Goal: Transaction & Acquisition: Purchase product/service

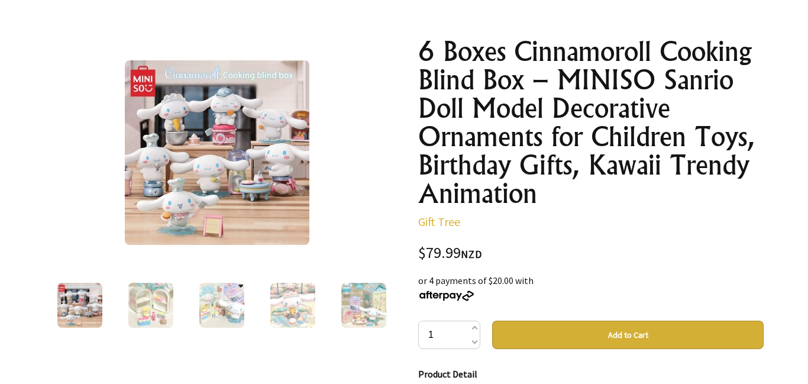
scroll to position [177, 0]
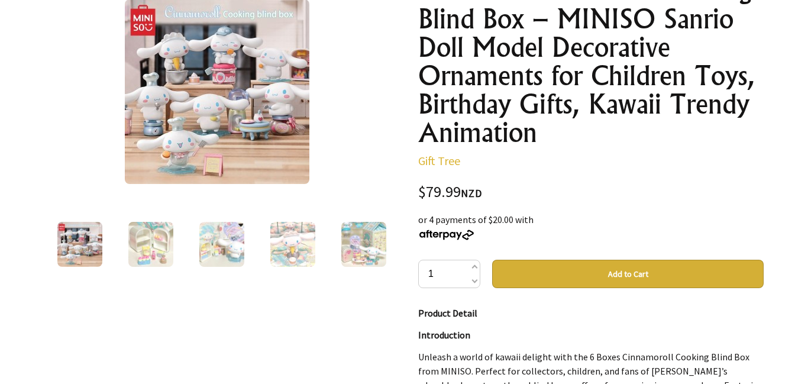
click at [89, 235] on img at bounding box center [79, 244] width 45 height 45
click at [525, 279] on button "Add to Cart" at bounding box center [627, 274] width 271 height 28
click at [587, 275] on button "Add to Cart" at bounding box center [627, 274] width 271 height 28
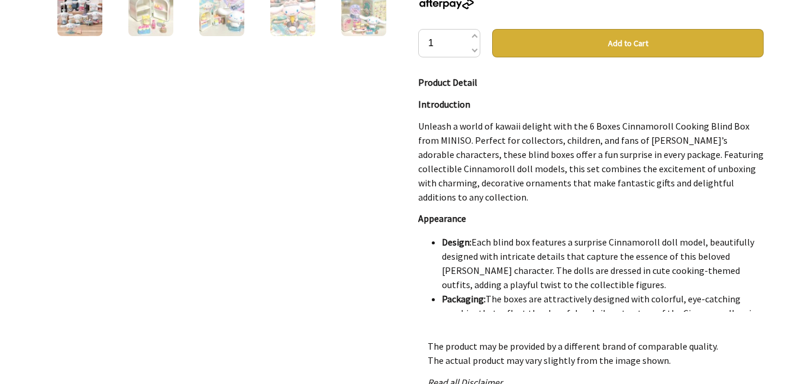
scroll to position [530, 0]
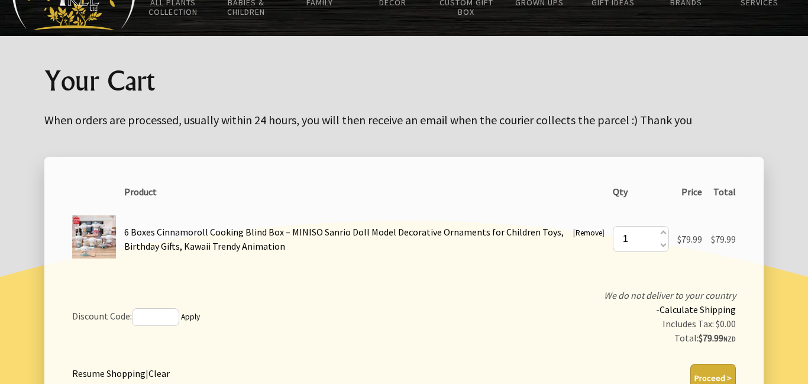
scroll to position [80, 0]
click at [169, 310] on input "text" at bounding box center [155, 317] width 47 height 18
type input "34"
click at [708, 371] on button "Proceed >" at bounding box center [713, 378] width 46 height 28
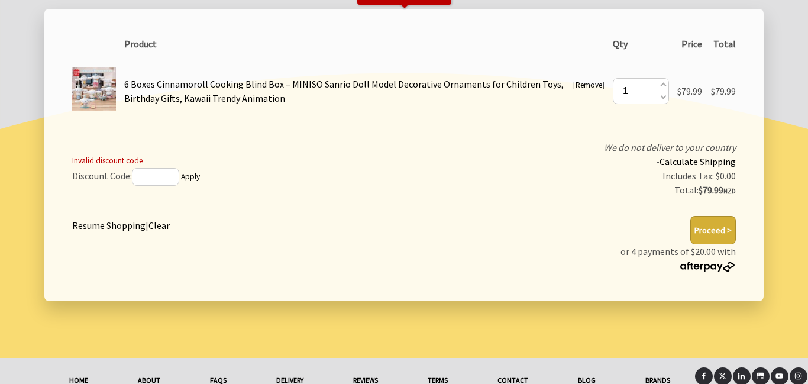
scroll to position [231, 0]
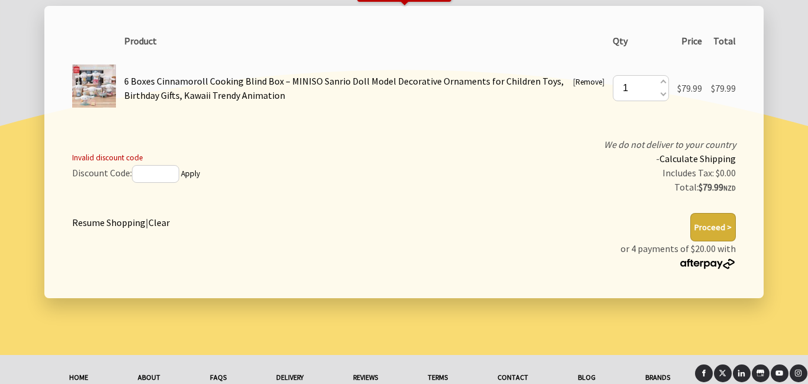
click at [715, 231] on button "Proceed >" at bounding box center [713, 227] width 46 height 28
click at [702, 234] on button "Proceed >" at bounding box center [713, 227] width 46 height 28
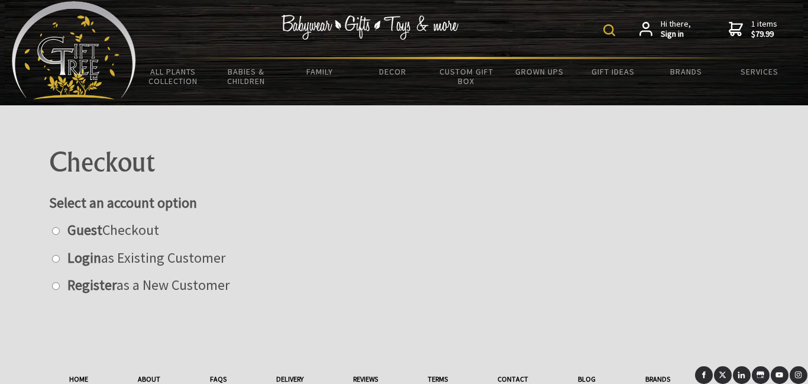
scroll to position [10, 0]
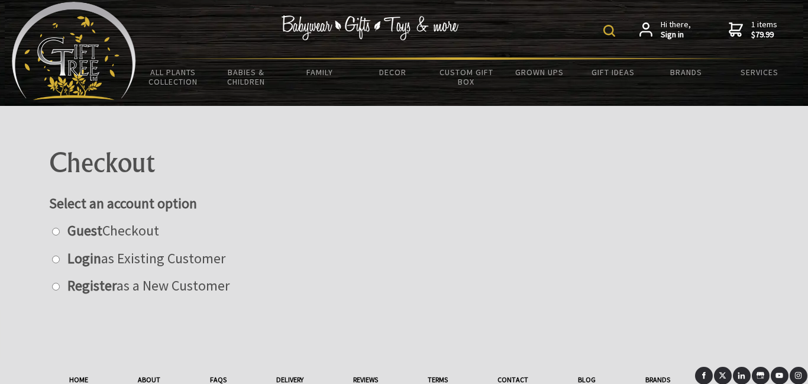
scroll to position [10, 0]
click at [54, 228] on input "radio" at bounding box center [56, 232] width 8 height 8
radio input "true"
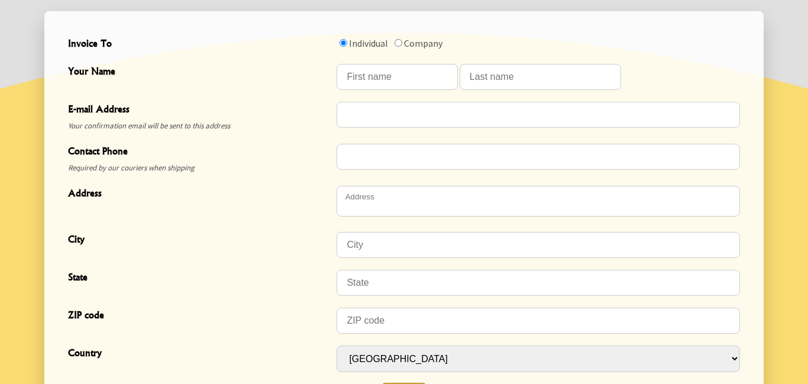
scroll to position [391, 0]
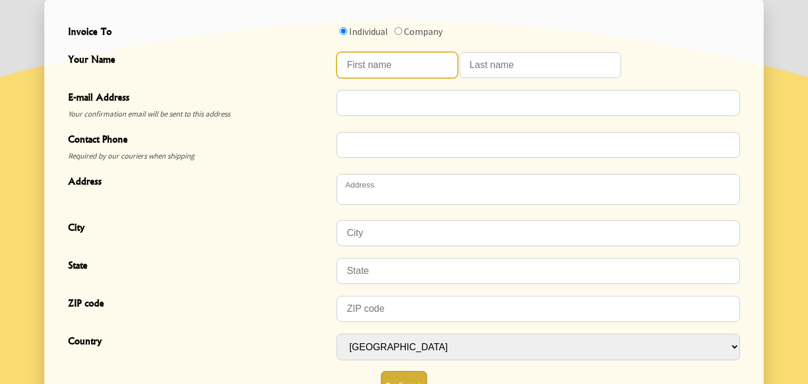
click at [367, 69] on input "Your Name" at bounding box center [396, 65] width 121 height 26
type input "fernanda"
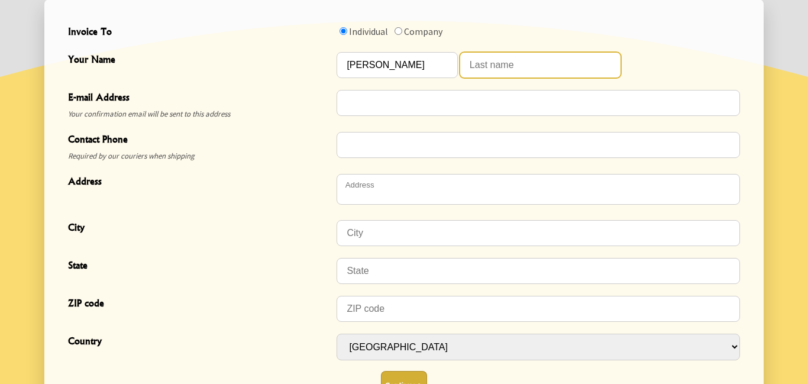
click at [501, 68] on input "Your Name" at bounding box center [539, 65] width 161 height 26
type input "p"
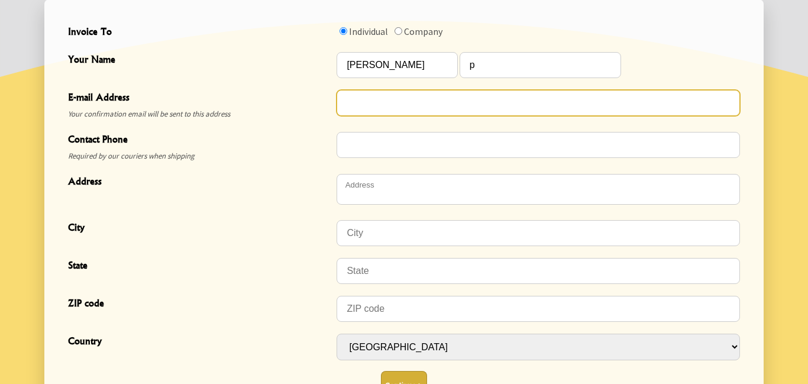
click at [465, 93] on input "E-mail Address" at bounding box center [537, 103] width 403 height 26
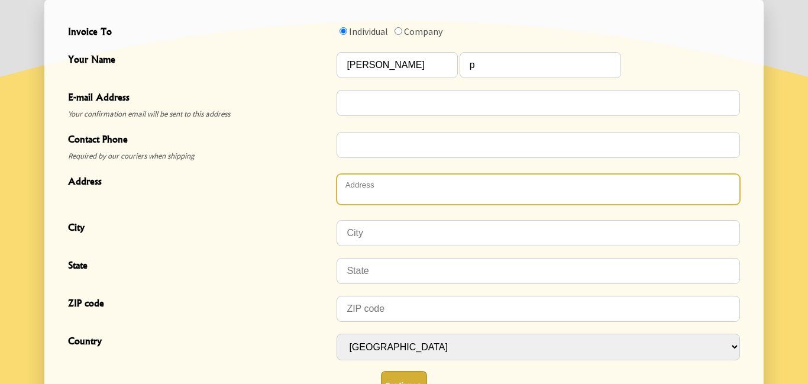
click at [417, 192] on textarea "Address" at bounding box center [537, 189] width 403 height 31
type textarea "2"
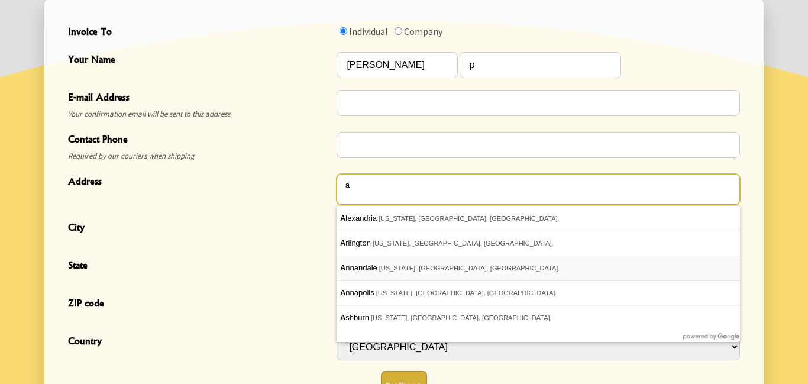
type textarea "a"
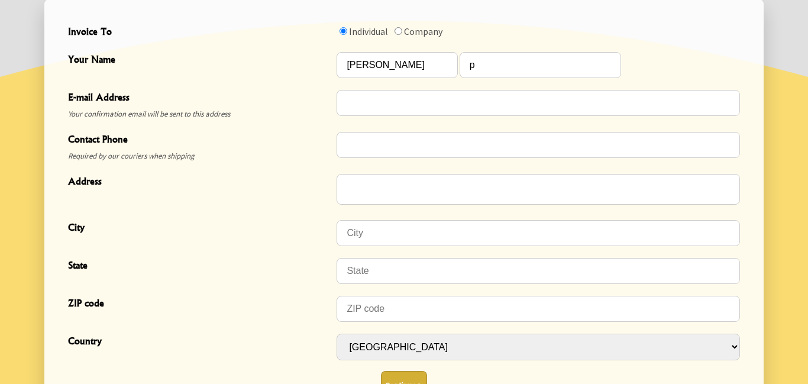
type input "Annandale"
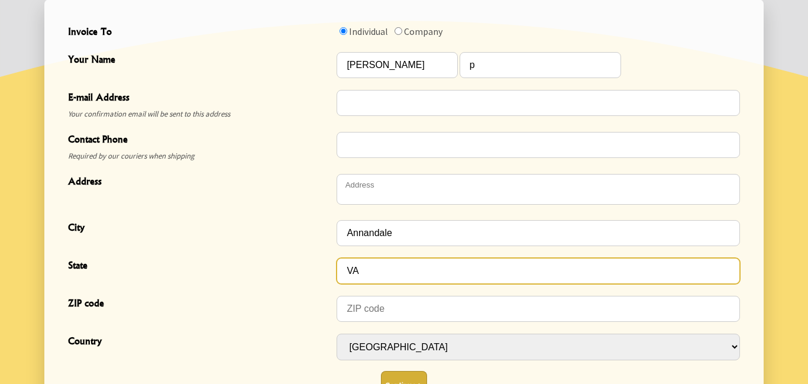
click at [390, 270] on input "VA" at bounding box center [537, 271] width 403 height 26
type input "V"
type input "el salvathor"
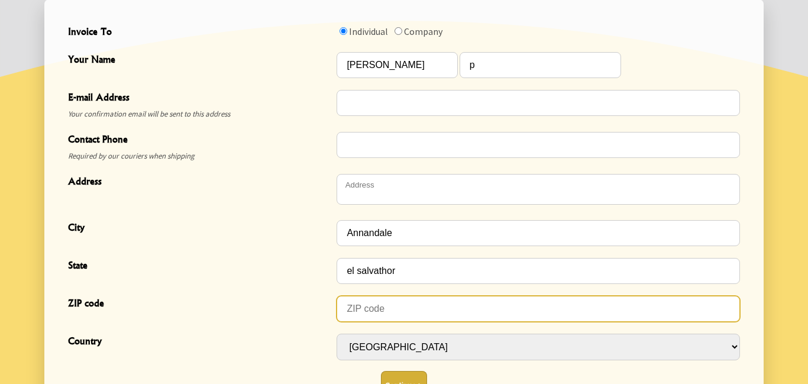
click at [365, 313] on input "ZIP code" at bounding box center [537, 309] width 403 height 26
type input "27700"
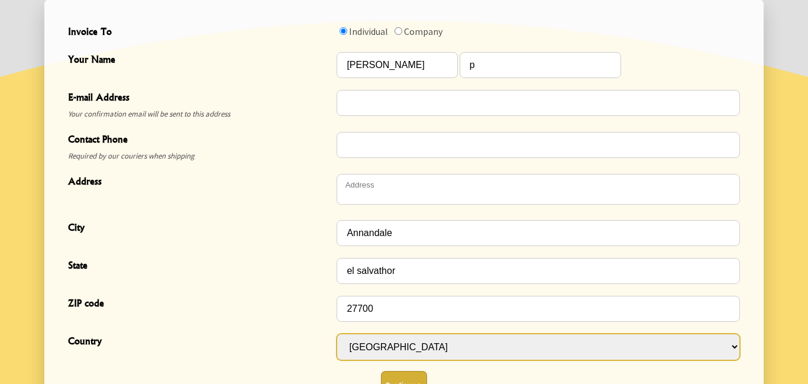
click at [358, 342] on select "[GEOGRAPHIC_DATA] [GEOGRAPHIC_DATA] [GEOGRAPHIC_DATA] [GEOGRAPHIC_DATA] [GEOGRA…" at bounding box center [537, 346] width 403 height 27
select select "TGO"
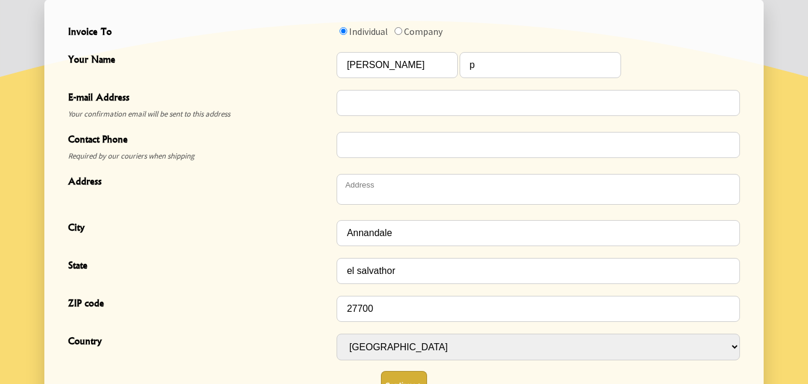
select select "TGO"
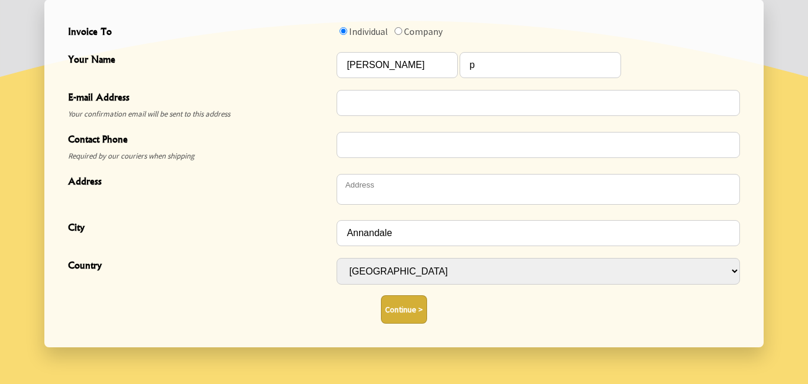
click at [406, 304] on button "Continue >" at bounding box center [404, 309] width 46 height 28
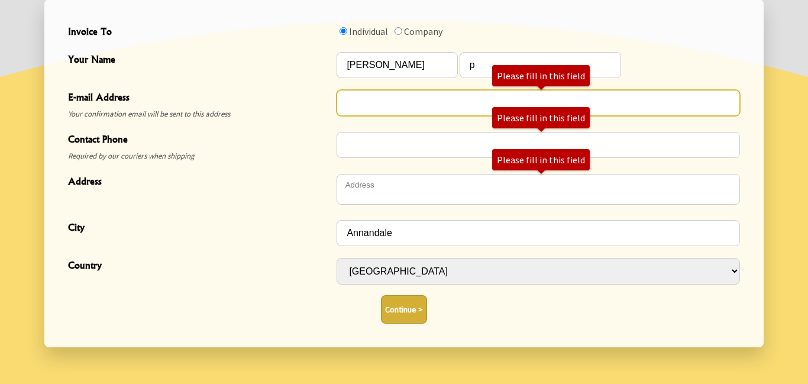
click at [402, 94] on input "E-mail Address" at bounding box center [537, 103] width 403 height 26
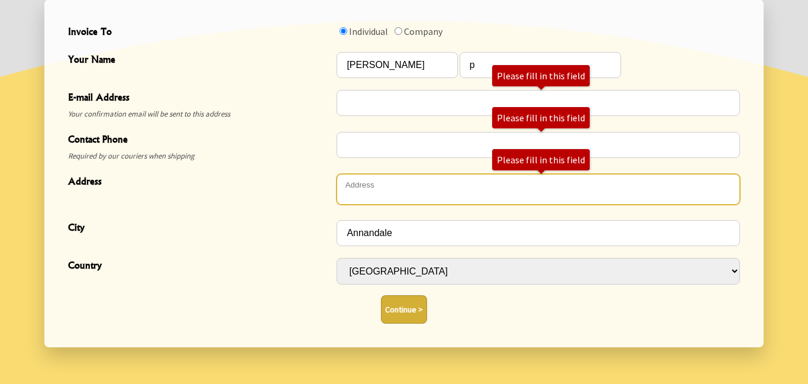
click at [446, 183] on textarea "Address" at bounding box center [537, 189] width 403 height 31
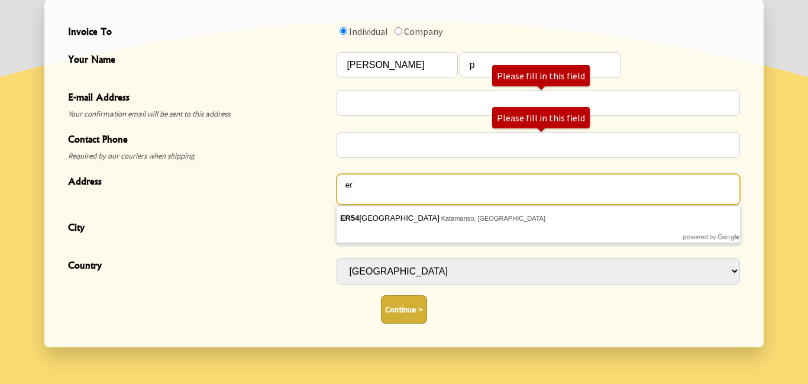
type textarea "e"
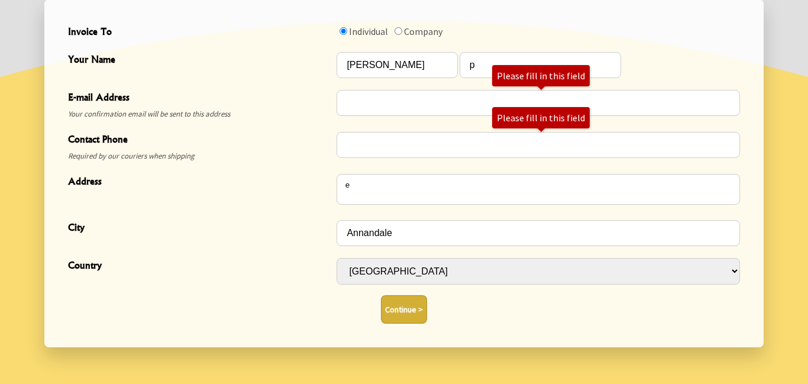
type textarea "6751-6799 Wilson Boulevard"
type input "Falls Church"
select select "USA"
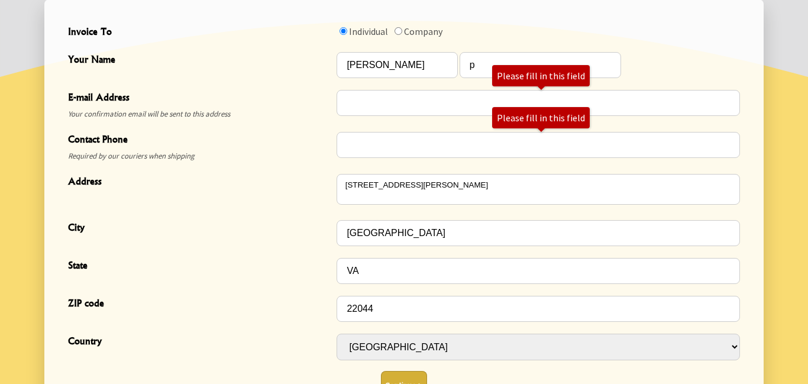
scroll to position [564, 0]
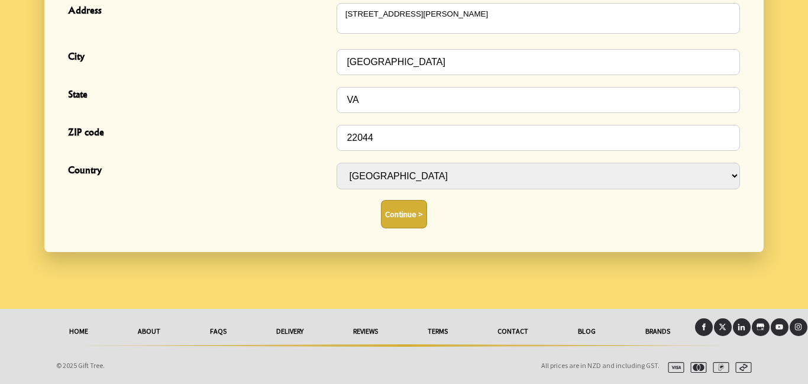
click at [413, 216] on button "Continue >" at bounding box center [404, 214] width 46 height 28
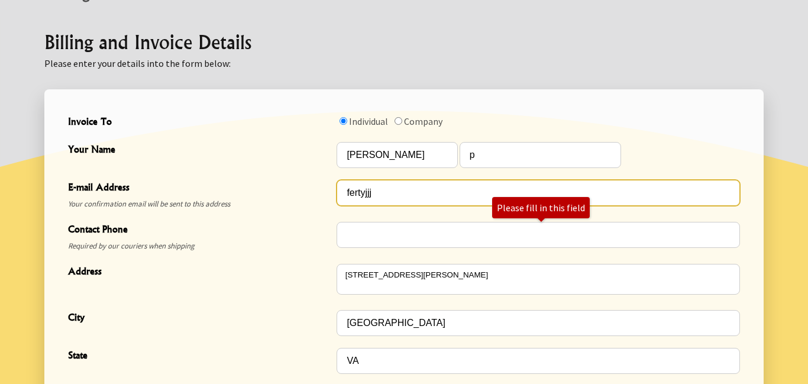
type input "fertyjjj"
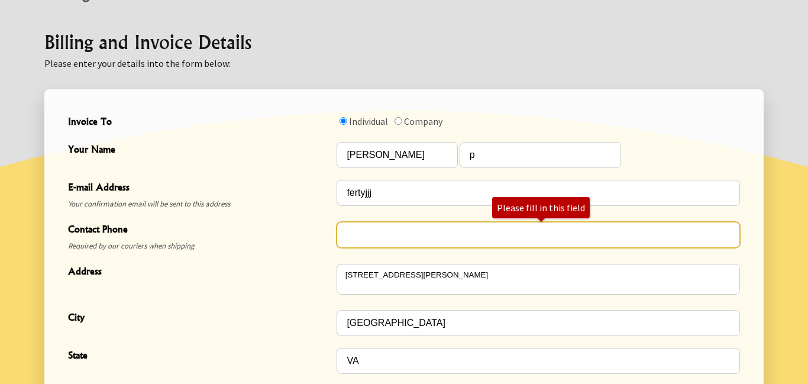
click at [365, 231] on input "Contact Phone" at bounding box center [537, 235] width 403 height 26
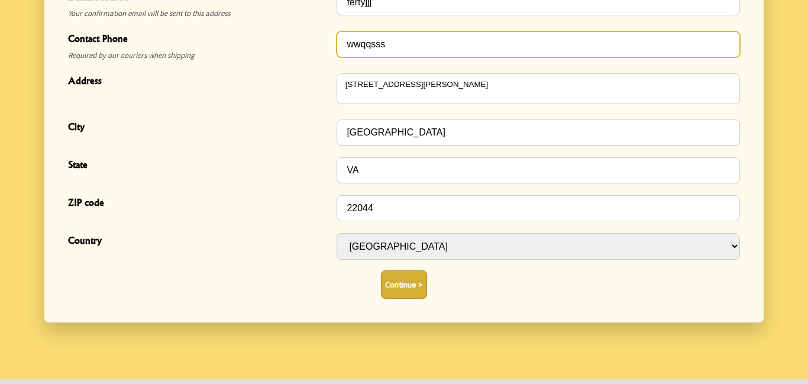
scroll to position [564, 0]
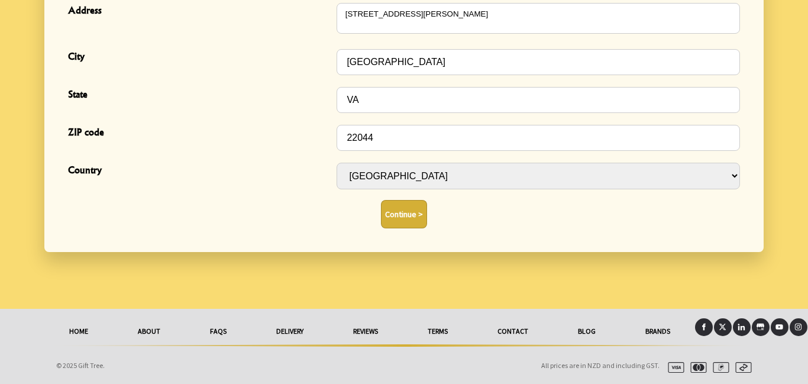
type input "wwqqsss"
click at [402, 201] on button "Continue >" at bounding box center [404, 214] width 46 height 28
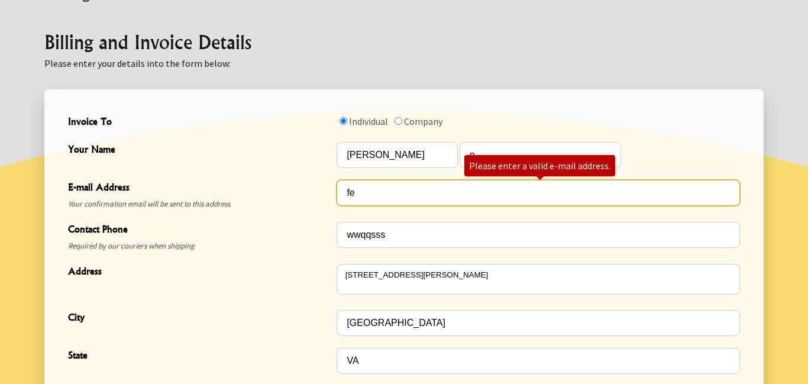
type input "f"
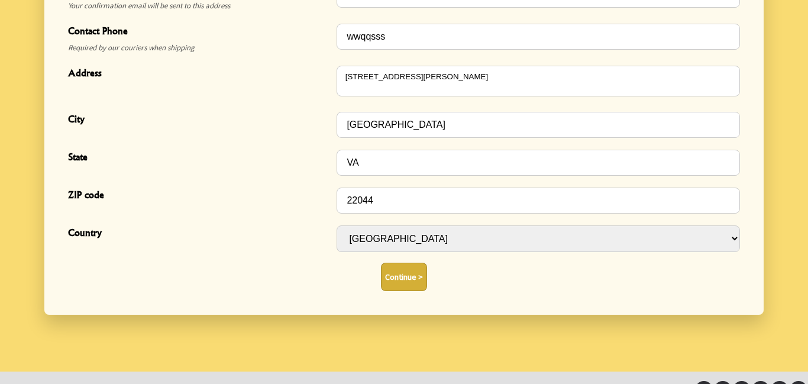
click at [423, 273] on button "Continue >" at bounding box center [404, 277] width 46 height 28
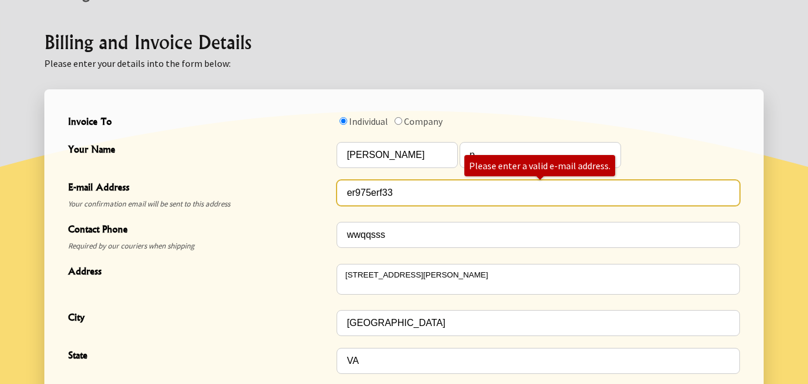
click at [409, 199] on input "er975erf33" at bounding box center [537, 193] width 403 height 26
type input "e"
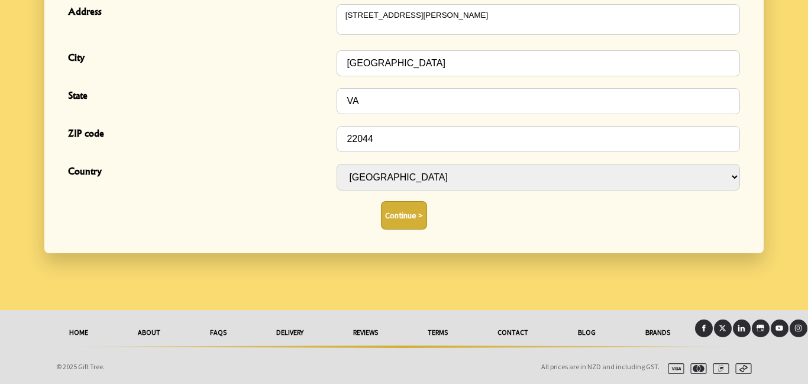
scroll to position [564, 0]
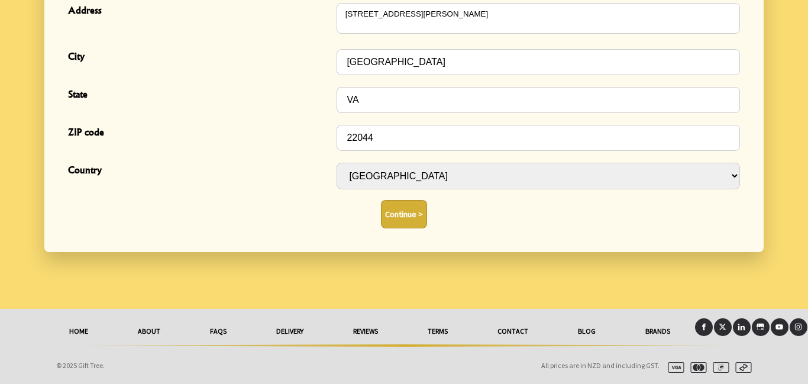
click at [389, 222] on button "Continue >" at bounding box center [404, 214] width 46 height 28
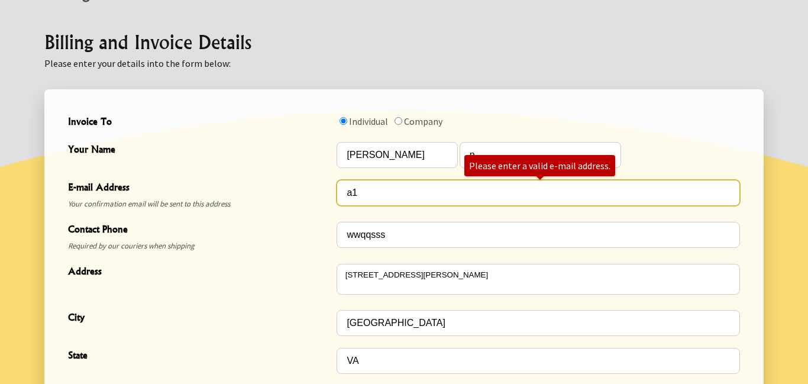
type input "a"
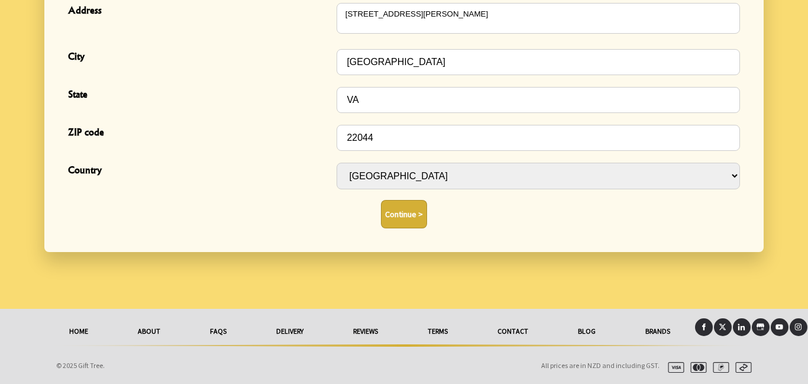
click at [381, 206] on button "Continue >" at bounding box center [404, 214] width 46 height 28
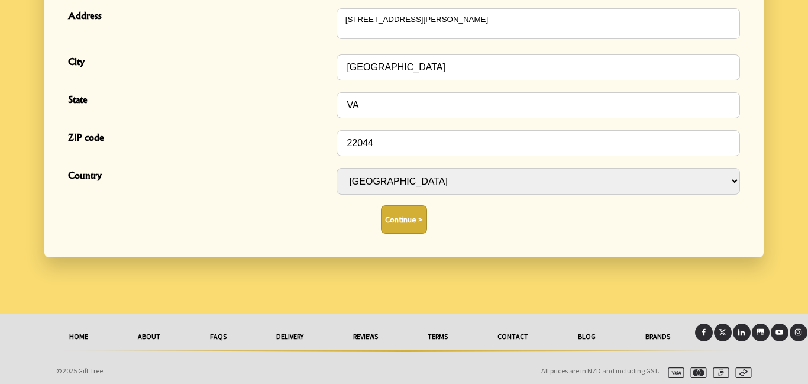
scroll to position [558, 0]
type input "a28183095trg"
click at [397, 257] on form "20 2025-09-28T22:14:24.083Z 9 Invoice To Individual Company Your Name fernanda …" at bounding box center [403, 44] width 719 height 423
click at [403, 226] on button "Continue >" at bounding box center [404, 219] width 46 height 28
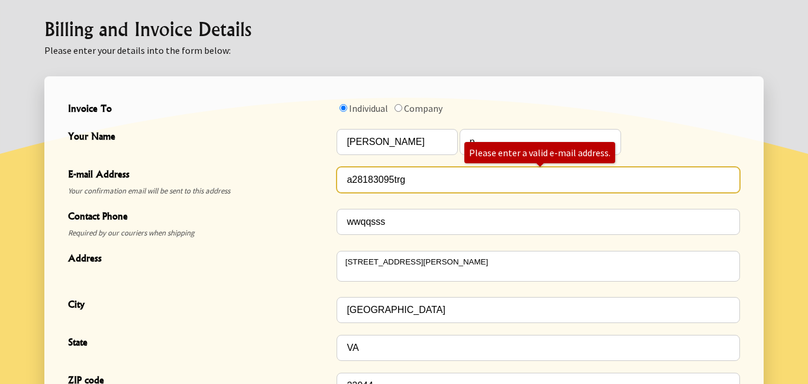
scroll to position [314, 0]
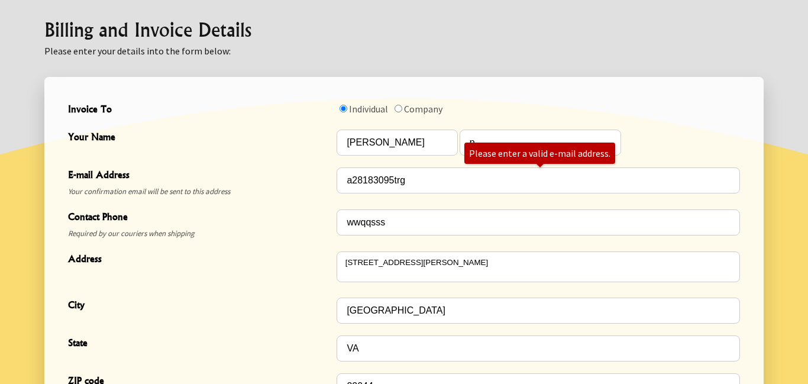
click at [399, 108] on input "Invoice To" at bounding box center [398, 109] width 8 height 8
radio input "true"
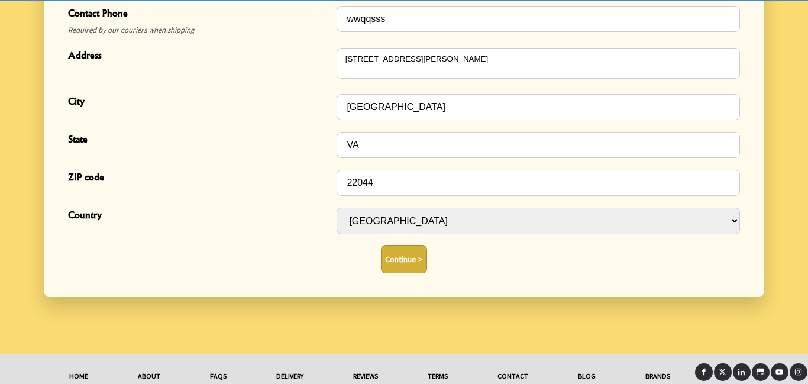
scroll to position [564, 0]
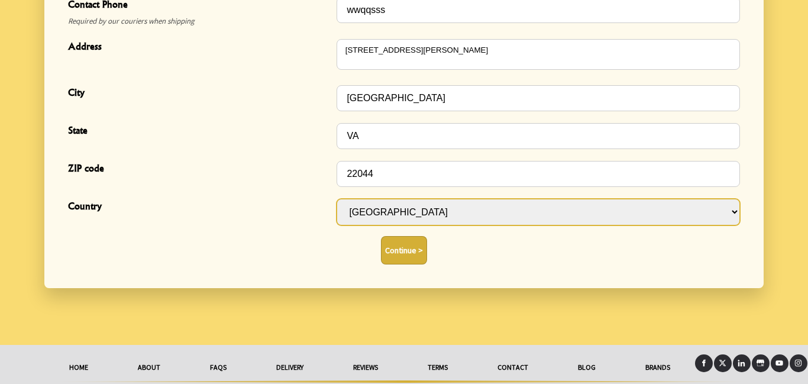
click at [399, 204] on select "[GEOGRAPHIC_DATA] [GEOGRAPHIC_DATA] [GEOGRAPHIC_DATA] [GEOGRAPHIC_DATA] [GEOGRA…" at bounding box center [537, 212] width 403 height 27
select select "GBR"
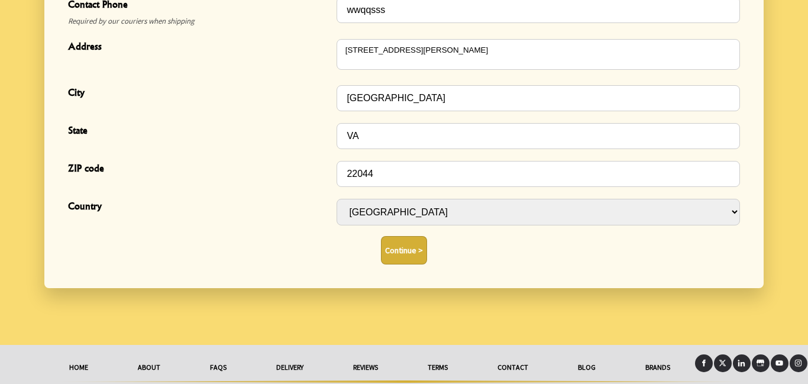
select select "GBR"
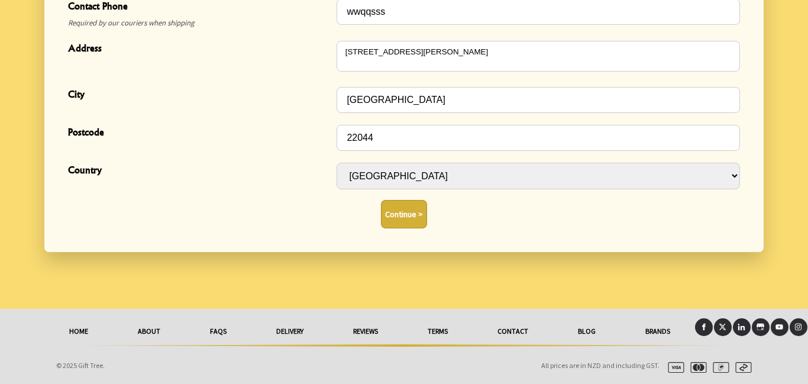
click at [397, 210] on button "Continue >" at bounding box center [404, 214] width 46 height 28
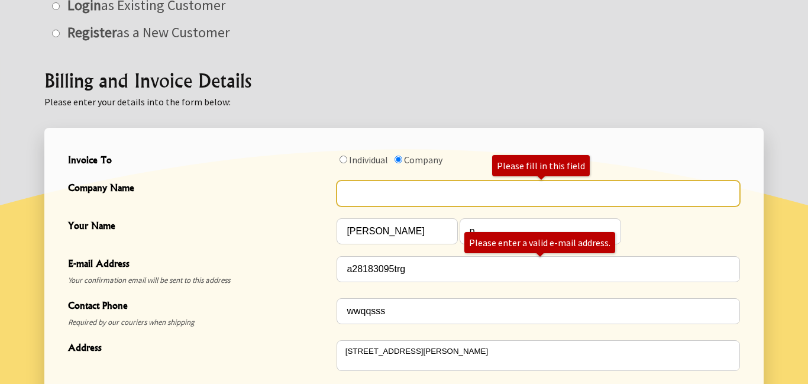
click at [409, 197] on input "Company Name" at bounding box center [537, 193] width 403 height 26
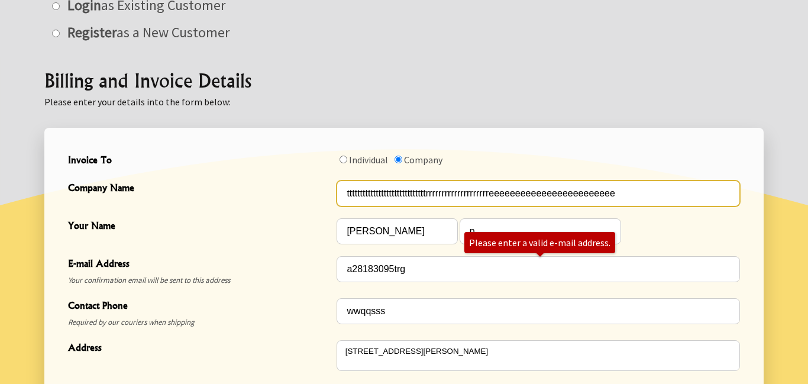
type input "ttttttttttttttttttttttttttttttrrrrrrrrrrrrrrrrrrrreeeeeeeeeeeeeeeeeeeeeeee"
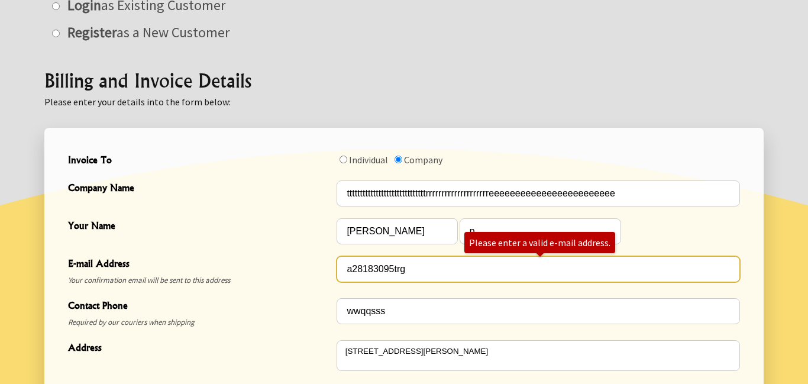
click at [420, 270] on input "a28183095trg" at bounding box center [537, 269] width 403 height 26
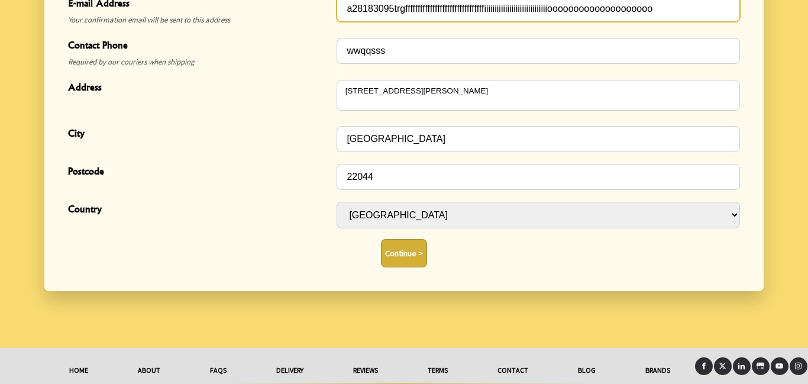
scroll to position [564, 0]
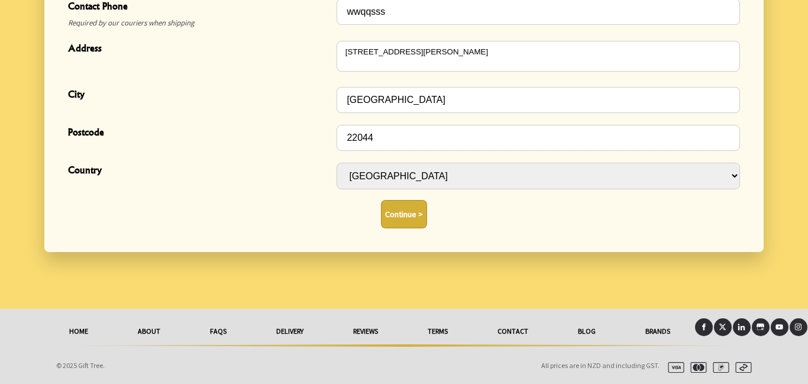
click at [393, 199] on div "Continue >" at bounding box center [403, 214] width 681 height 38
click at [393, 205] on button "Continue >" at bounding box center [404, 214] width 46 height 28
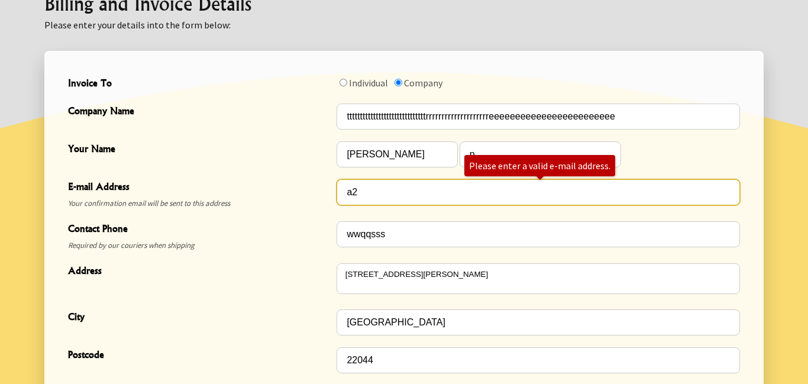
type input "a"
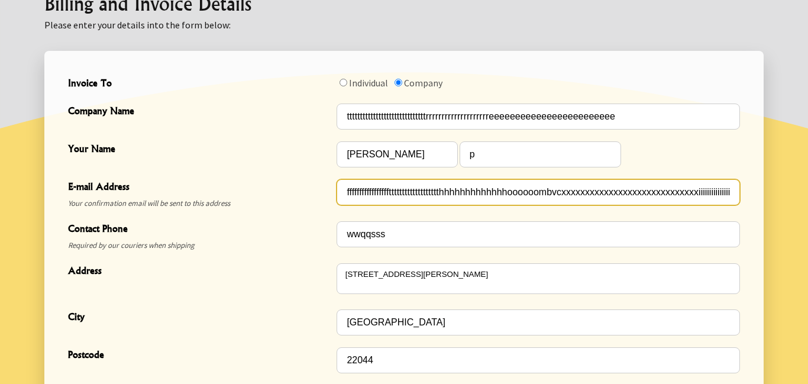
scroll to position [0, 0]
type input "fffffffffffffffffttttttttttttttttttthhhhhhhhhhhhhoooooombvcxxxxxxxxxxxxxxxxxxxx…"
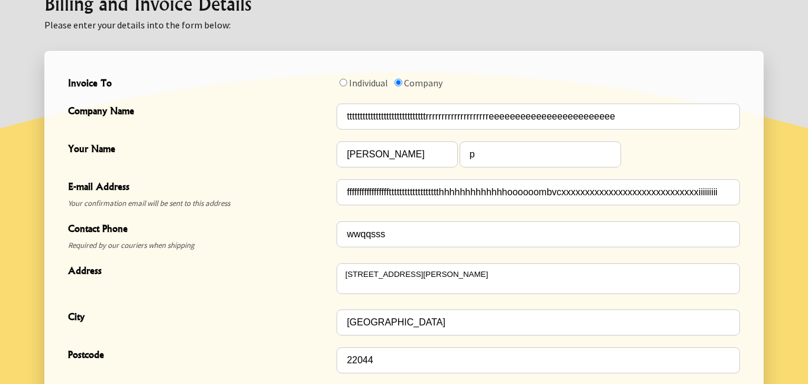
click at [98, 144] on span "Your Name" at bounding box center [199, 149] width 263 height 17
click at [117, 144] on span "Your Name" at bounding box center [199, 149] width 263 height 17
click at [116, 145] on span "Your Name" at bounding box center [199, 149] width 263 height 17
click at [114, 147] on span "Your Name" at bounding box center [199, 149] width 263 height 17
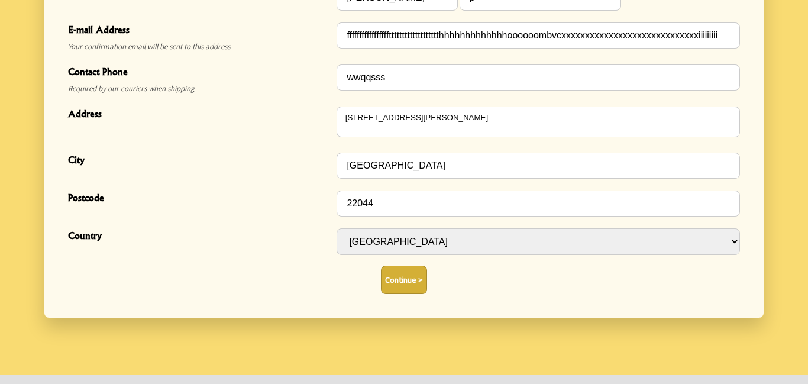
scroll to position [564, 0]
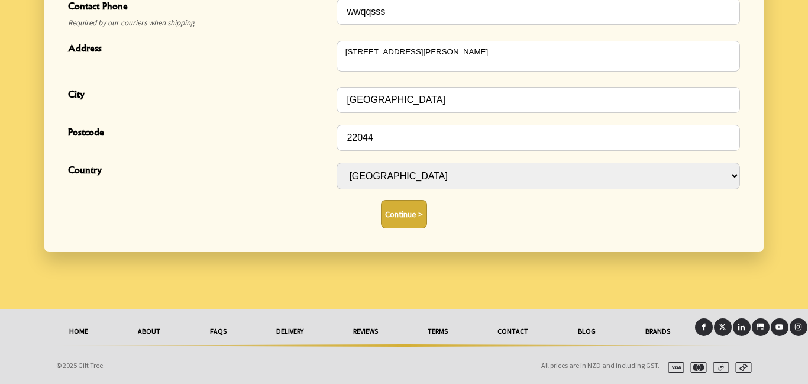
click at [80, 331] on link "HOME" at bounding box center [78, 331] width 69 height 26
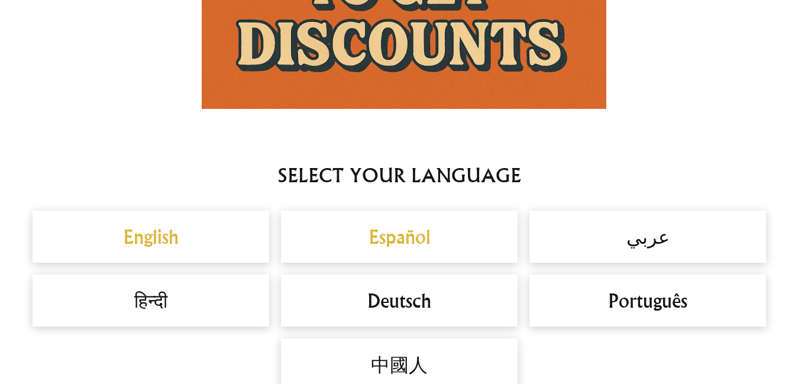
scroll to position [932, 0]
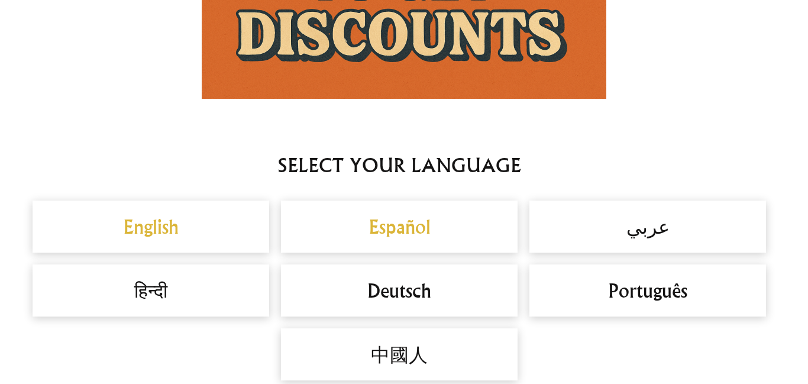
click at [416, 224] on h2 "Español" at bounding box center [399, 226] width 213 height 28
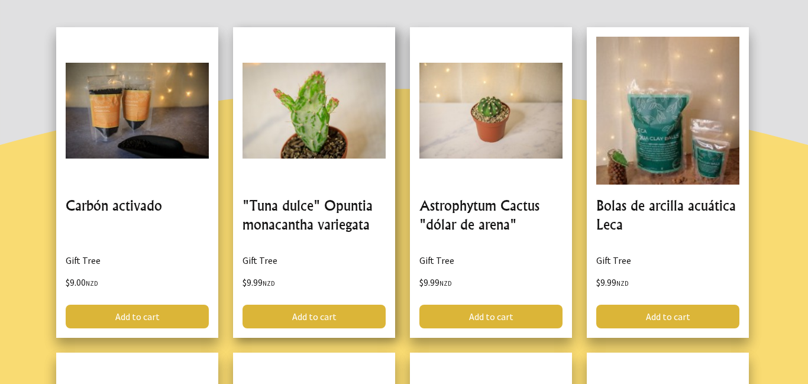
scroll to position [278, 0]
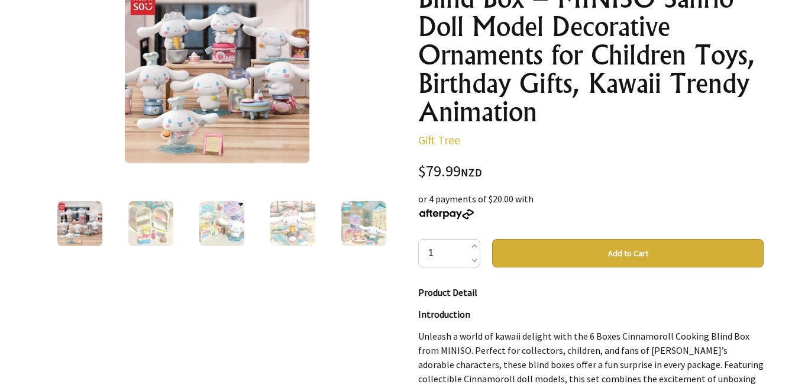
scroll to position [198, 0]
click at [523, 239] on button "Add to Cart" at bounding box center [627, 253] width 271 height 28
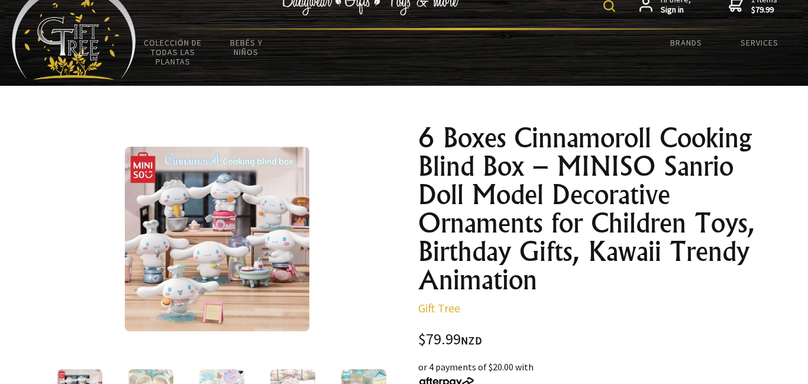
scroll to position [0, 0]
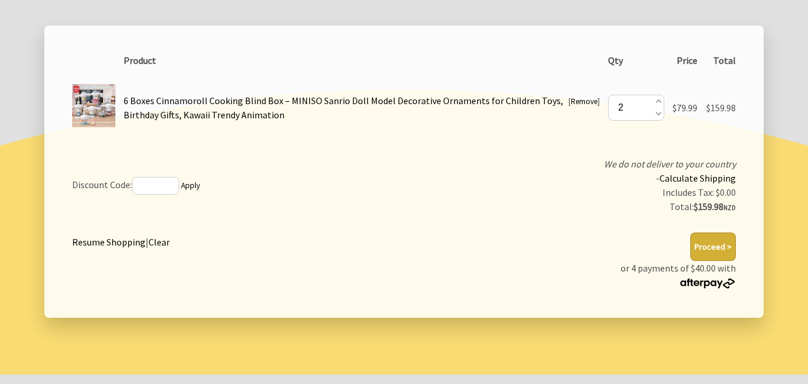
scroll to position [211, 0]
click at [152, 190] on input "text" at bounding box center [155, 186] width 47 height 18
type input "34"
click at [709, 242] on button "Proceed >" at bounding box center [713, 246] width 46 height 28
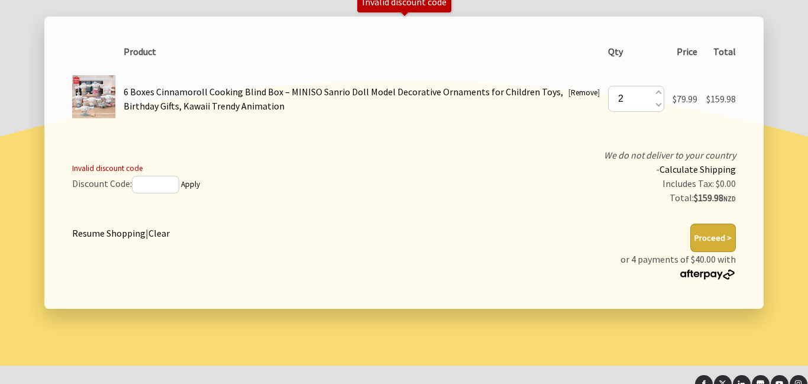
scroll to position [211, 0]
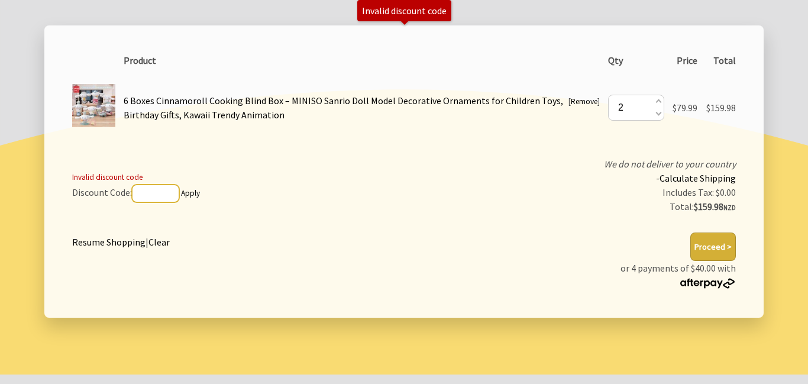
click at [147, 199] on input "text" at bounding box center [155, 193] width 47 height 18
type input "149075334"
click at [717, 242] on button "Proceed >" at bounding box center [713, 246] width 46 height 28
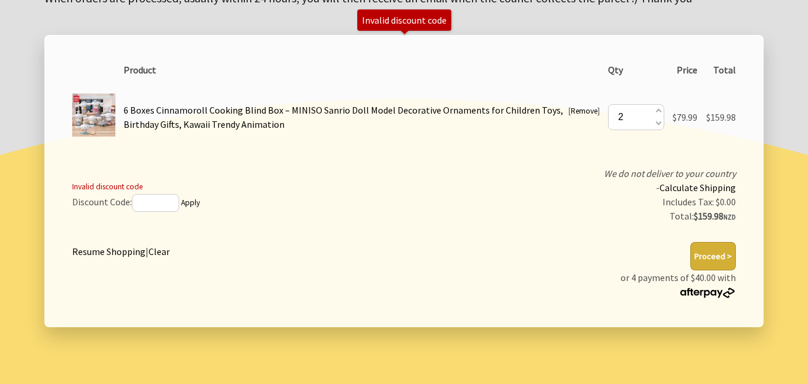
scroll to position [202, 0]
click at [162, 209] on input "text" at bounding box center [155, 203] width 47 height 18
type input "QO90JH"
click at [709, 265] on button "Proceed >" at bounding box center [713, 256] width 46 height 28
click at [712, 261] on button "Proceed >" at bounding box center [713, 256] width 46 height 28
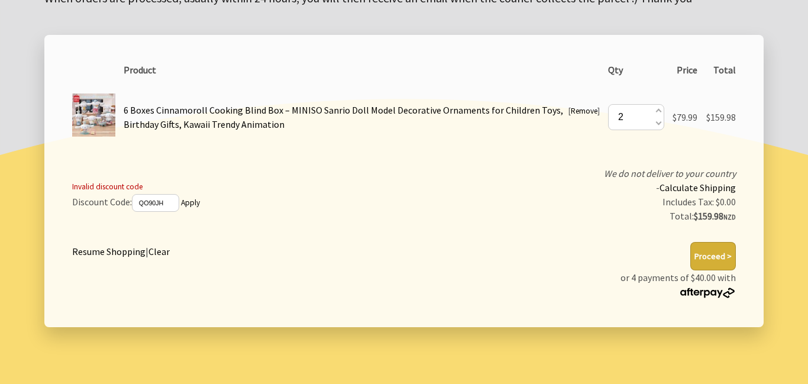
click at [718, 255] on button "Proceed >" at bounding box center [713, 256] width 46 height 28
click at [713, 265] on button "Proceed >" at bounding box center [713, 256] width 46 height 28
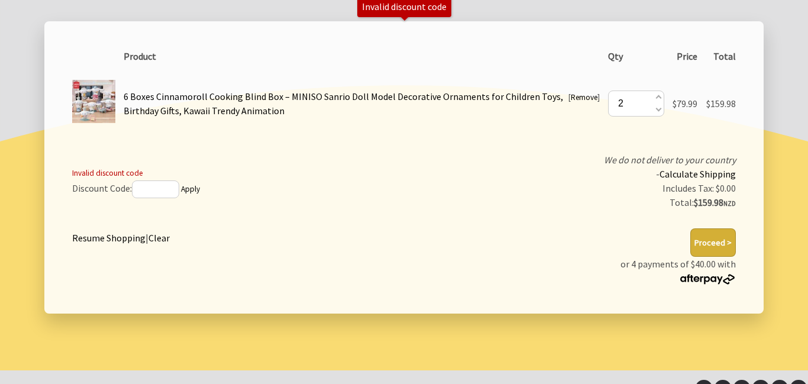
scroll to position [213, 0]
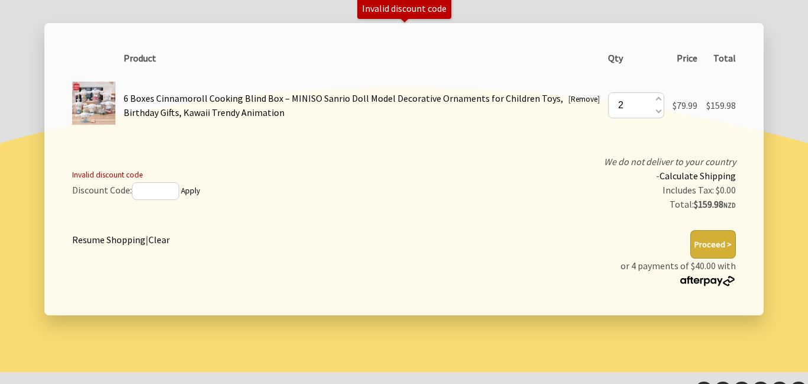
click at [146, 200] on td "Invalid discount code Discount Code: Apply" at bounding box center [233, 183] width 330 height 66
click at [155, 194] on input "text" at bounding box center [155, 191] width 47 height 18
click at [690, 230] on button "Proceed >" at bounding box center [713, 244] width 46 height 28
type input "D"
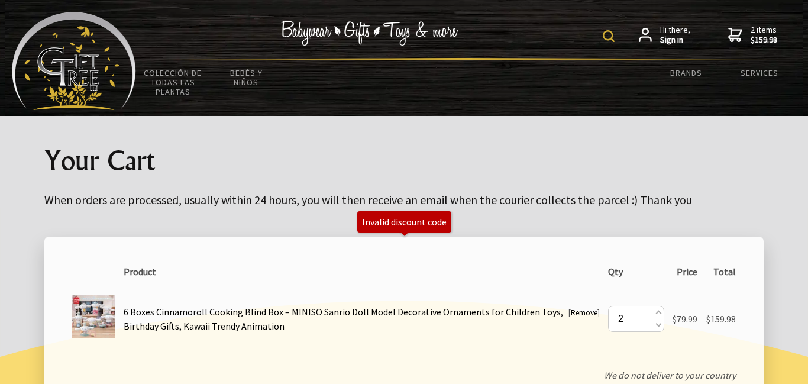
scroll to position [255, 0]
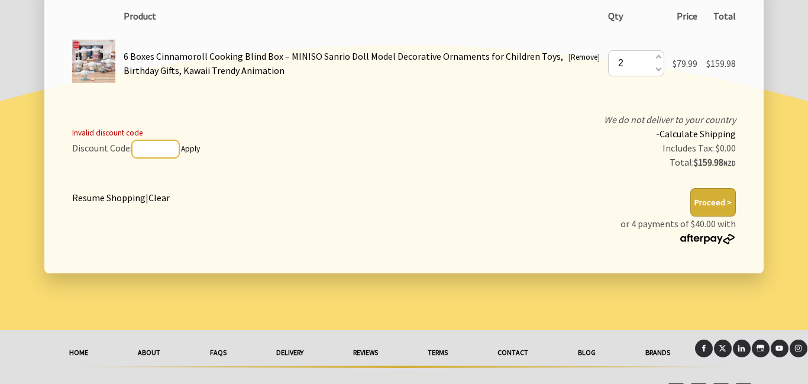
click at [141, 145] on input "text" at bounding box center [155, 149] width 47 height 18
type input "[PERSON_NAME]"
click at [699, 195] on button "Proceed >" at bounding box center [713, 202] width 46 height 28
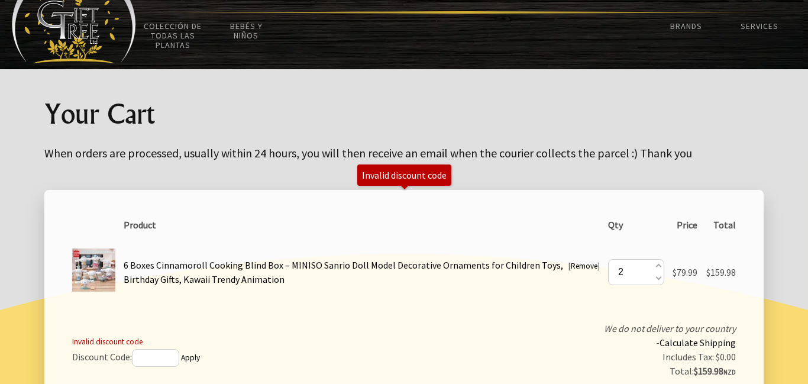
scroll to position [47, 0]
click at [416, 177] on div "Invalid discount code" at bounding box center [404, 175] width 85 height 12
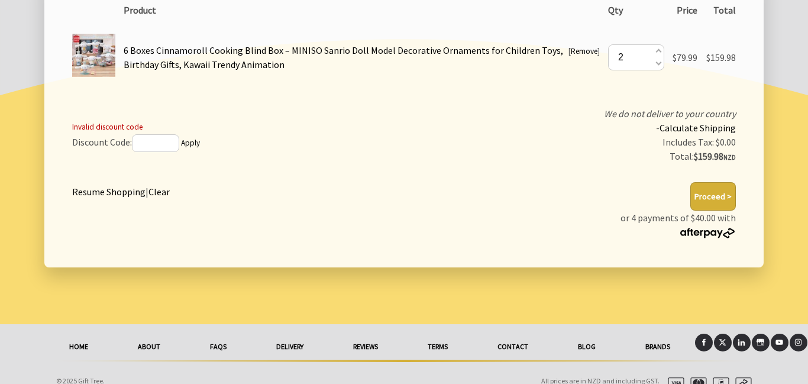
scroll to position [264, 0]
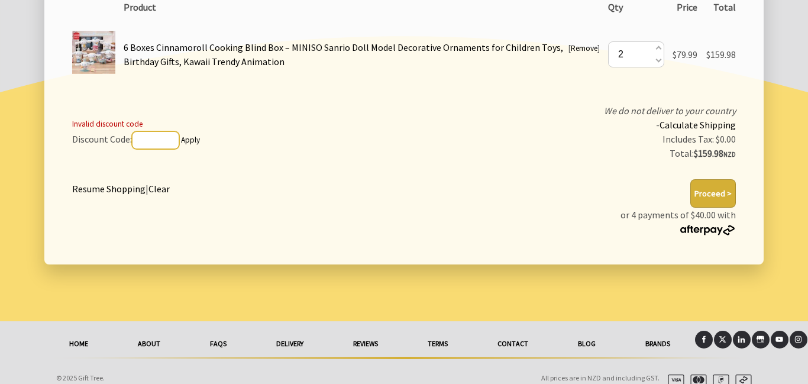
click at [140, 144] on input "text" at bounding box center [155, 140] width 47 height 18
type input "EEEOO97"
click at [696, 187] on button "Proceed >" at bounding box center [713, 193] width 46 height 28
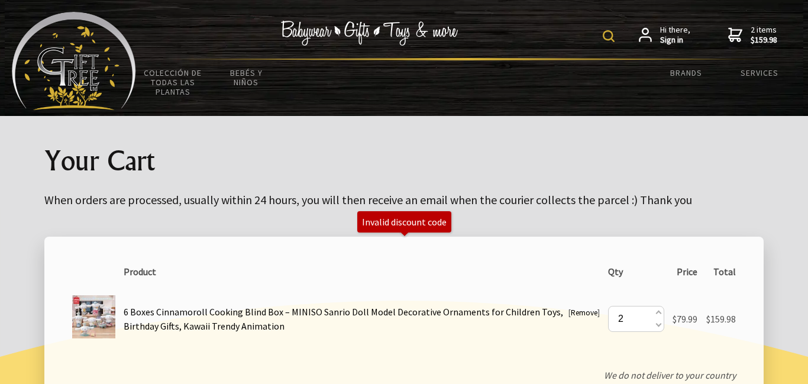
scroll to position [246, 0]
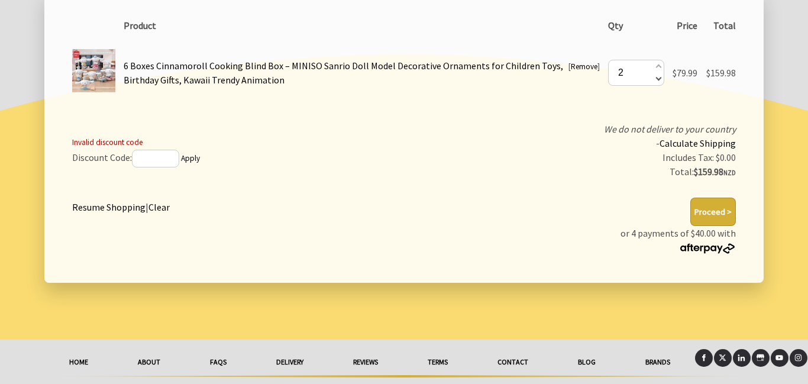
click at [657, 82] on span at bounding box center [657, 78] width 6 height 13
type input "1"
click at [659, 69] on span at bounding box center [662, 67] width 6 height 13
type input "2"
click at [659, 69] on input "2" at bounding box center [636, 73] width 56 height 26
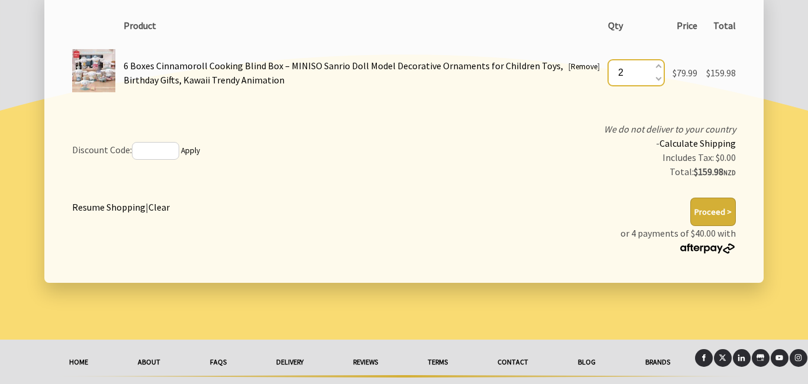
click at [659, 69] on input "2" at bounding box center [636, 73] width 56 height 26
click at [627, 109] on div "Product Qty Price Total [ Remove ] 6 Boxes Cinnamoroll Cooking Blind Box – MINI…" at bounding box center [403, 60] width 681 height 103
click at [655, 67] on span at bounding box center [657, 67] width 6 height 13
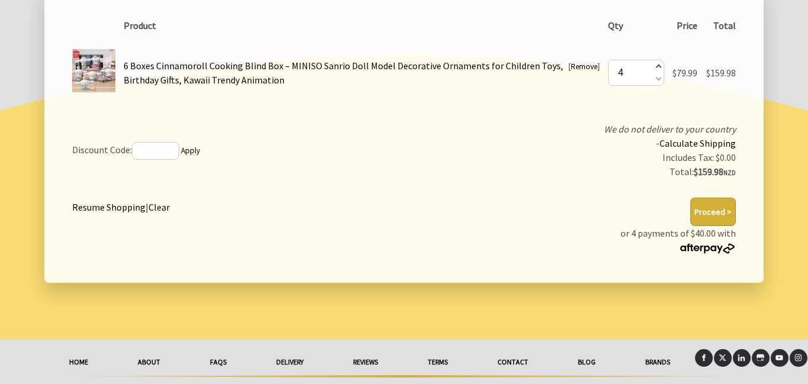
click at [655, 67] on span at bounding box center [657, 67] width 6 height 13
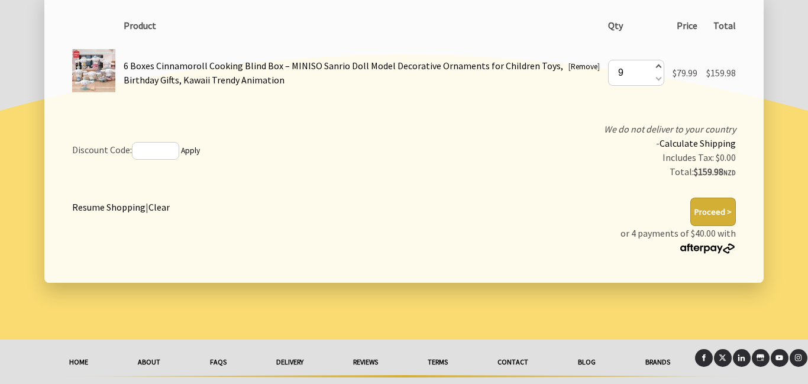
click at [655, 67] on span at bounding box center [657, 67] width 6 height 13
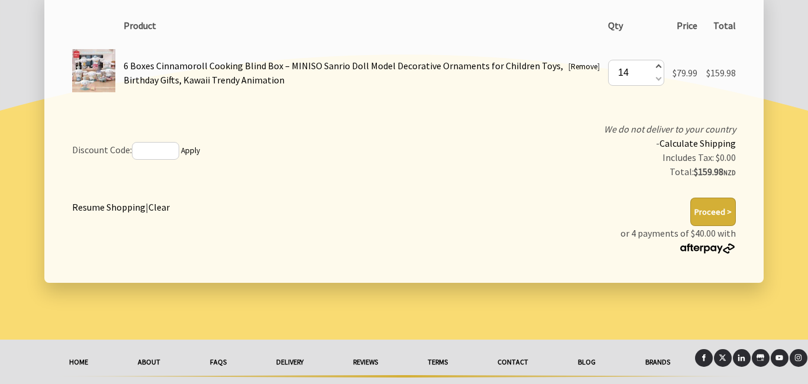
click at [655, 67] on span at bounding box center [657, 67] width 6 height 13
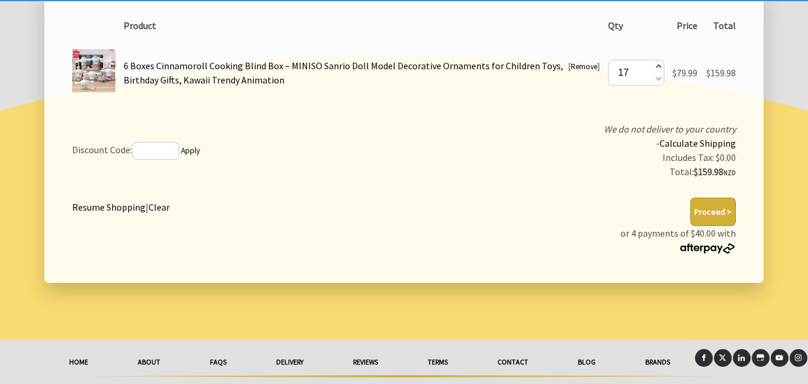
click at [655, 67] on span at bounding box center [657, 67] width 6 height 13
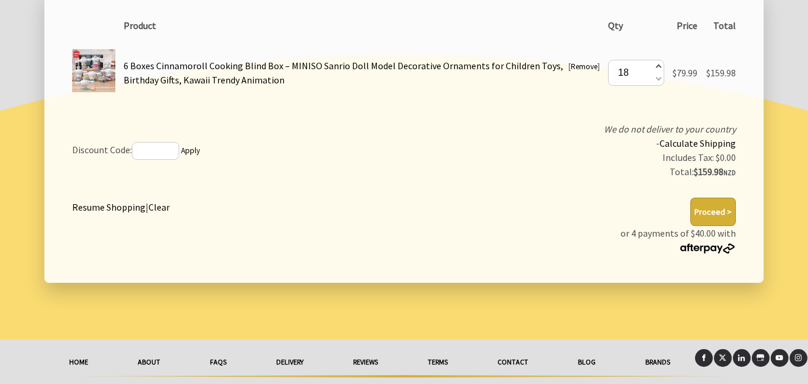
click at [655, 67] on span at bounding box center [657, 67] width 6 height 13
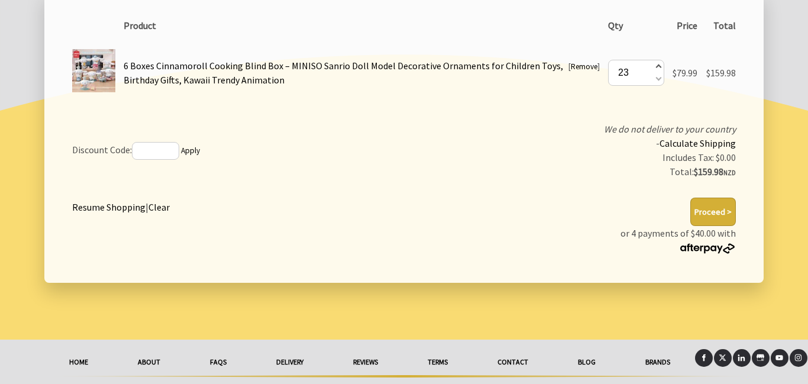
click at [655, 67] on span at bounding box center [657, 67] width 6 height 13
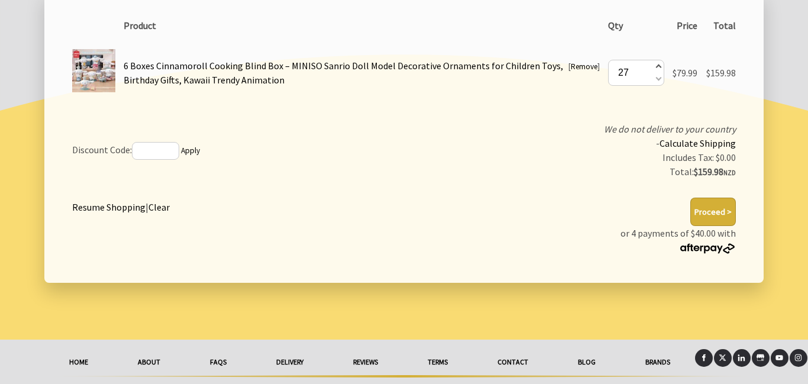
type input "28"
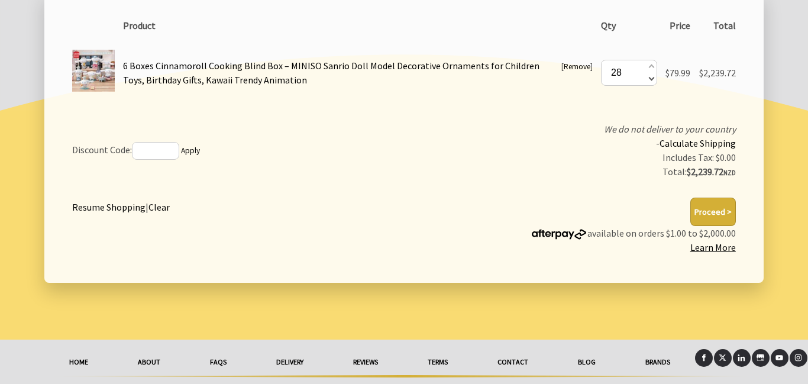
click at [649, 79] on span at bounding box center [650, 78] width 6 height 13
type input "26"
click at [649, 79] on span at bounding box center [650, 78] width 6 height 13
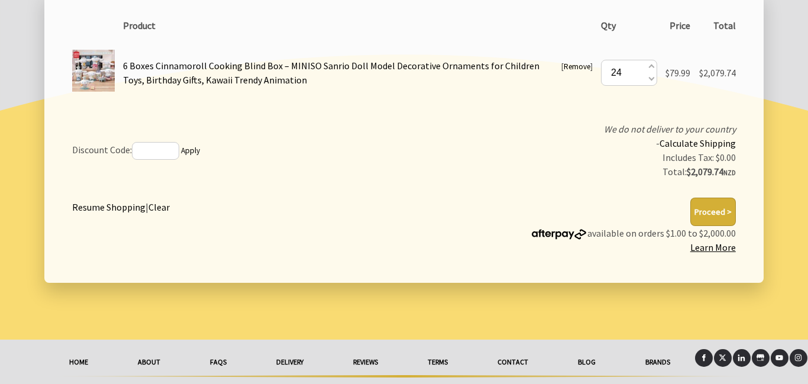
click at [649, 79] on span at bounding box center [650, 78] width 6 height 13
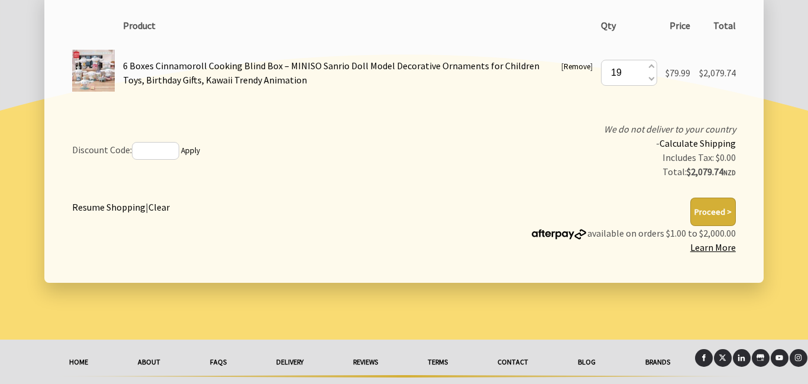
click at [649, 79] on span at bounding box center [650, 78] width 6 height 13
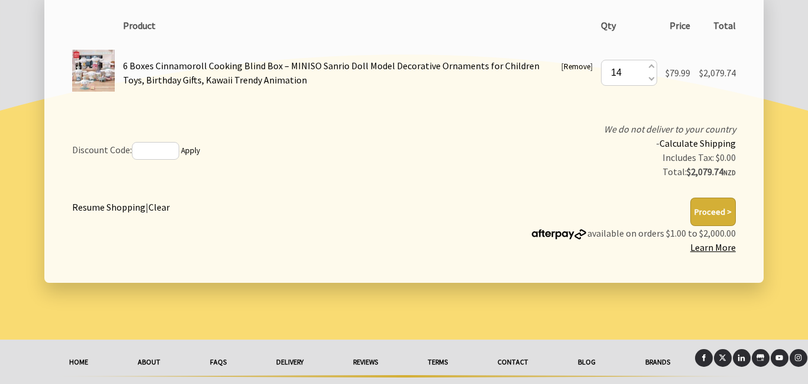
click at [649, 79] on span at bounding box center [650, 78] width 6 height 13
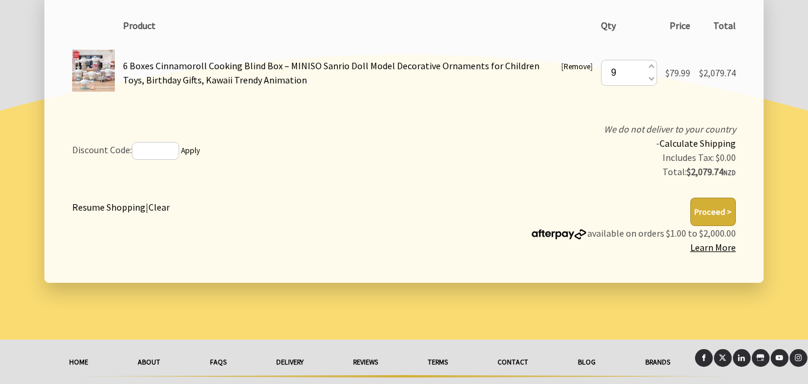
click at [649, 79] on span at bounding box center [650, 78] width 6 height 13
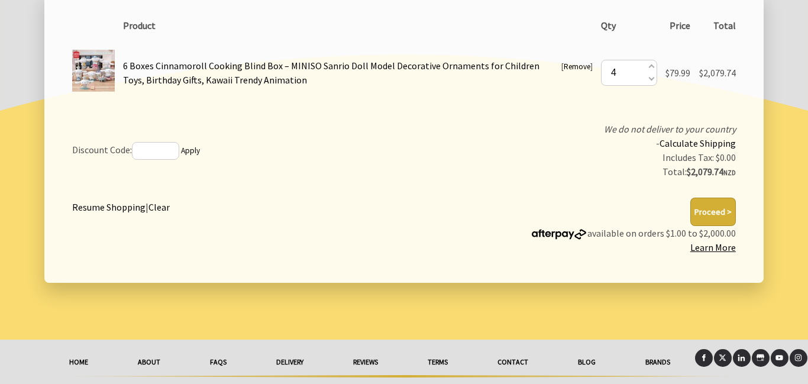
click at [649, 79] on span at bounding box center [650, 78] width 6 height 13
type input "2"
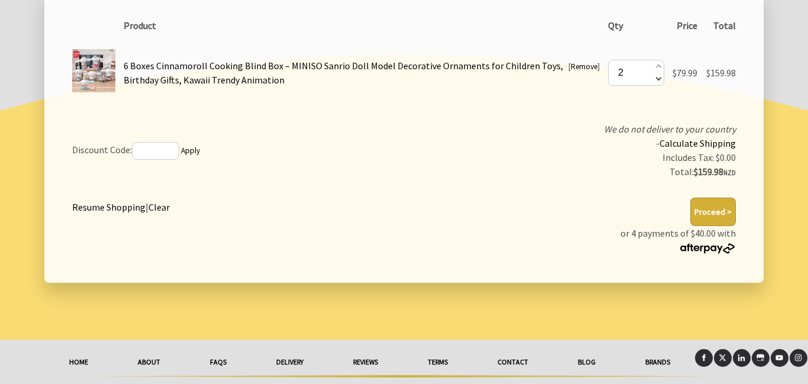
click at [657, 79] on span at bounding box center [657, 78] width 6 height 13
type input "1"
click at [656, 81] on input "1" at bounding box center [641, 73] width 56 height 26
click at [662, 77] on span at bounding box center [662, 78] width 6 height 13
type input "0"
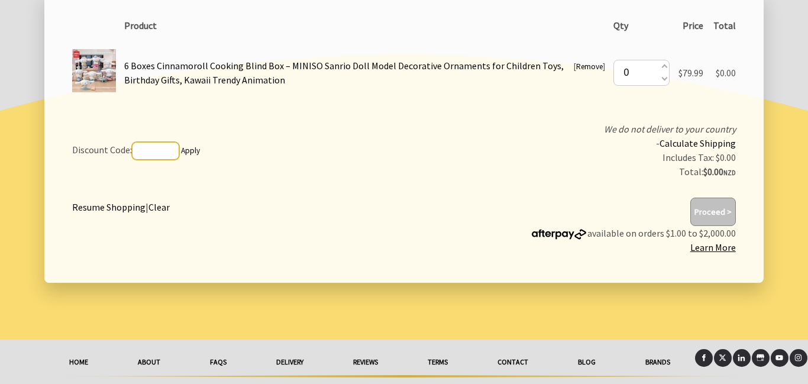
click at [174, 152] on input "text" at bounding box center [155, 151] width 47 height 18
type input "ER5609UHNB"
click at [663, 67] on span at bounding box center [663, 67] width 6 height 13
type input "1"
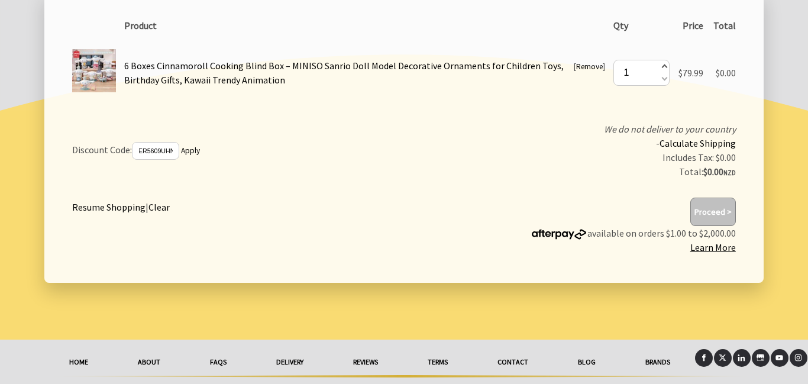
scroll to position [0, 0]
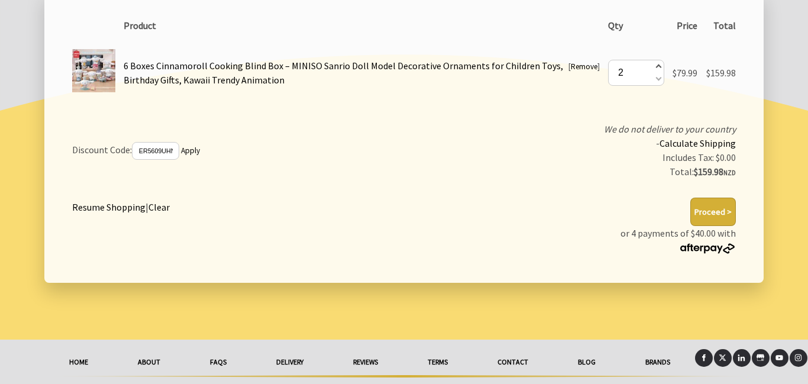
click at [656, 63] on span at bounding box center [657, 67] width 6 height 13
type input "3"
click at [655, 68] on span at bounding box center [657, 67] width 6 height 13
type input "4"
click at [656, 66] on span at bounding box center [657, 67] width 6 height 13
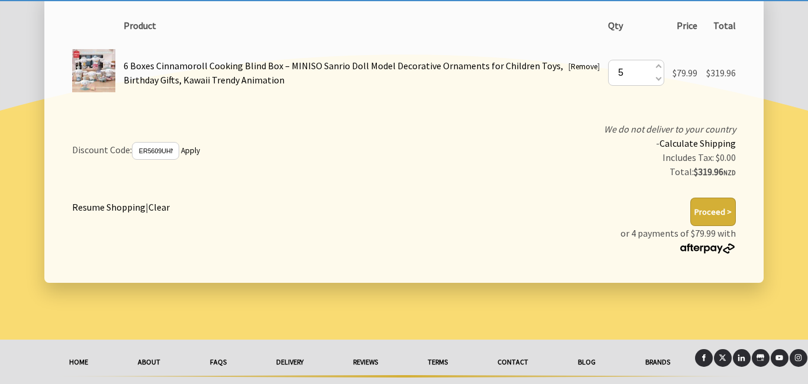
click at [656, 66] on span at bounding box center [657, 67] width 6 height 13
type input "6"
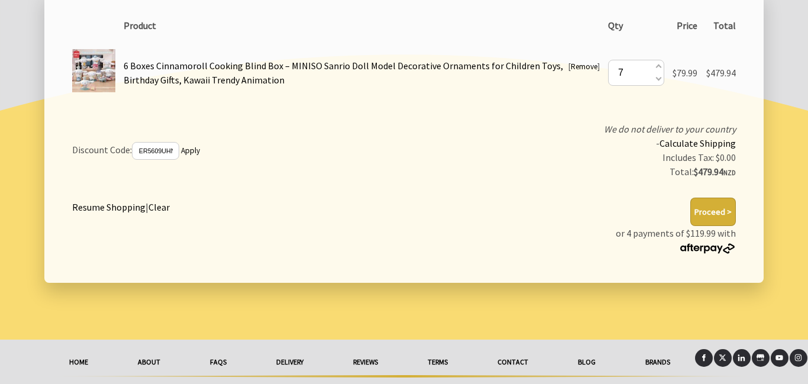
click at [656, 66] on span at bounding box center [657, 67] width 6 height 13
type input "9"
click at [718, 212] on button "Proceed >" at bounding box center [713, 211] width 46 height 28
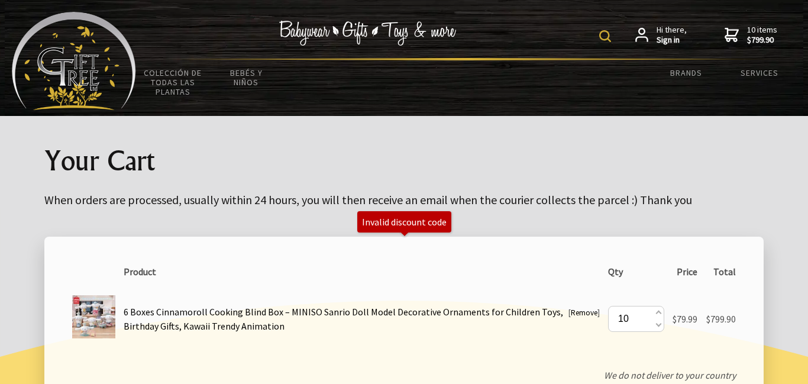
scroll to position [277, 0]
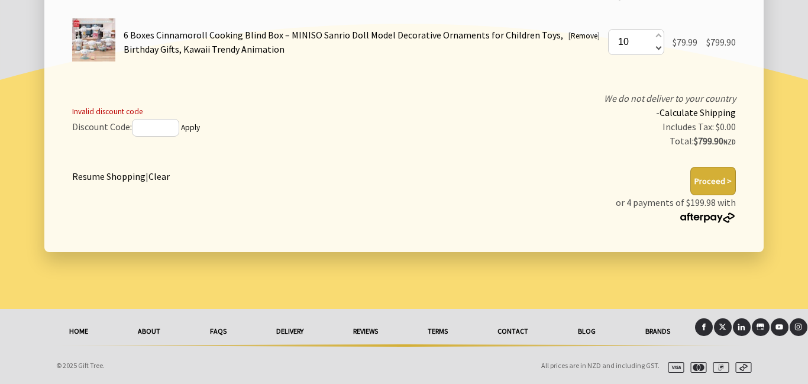
click at [656, 48] on span at bounding box center [657, 47] width 6 height 13
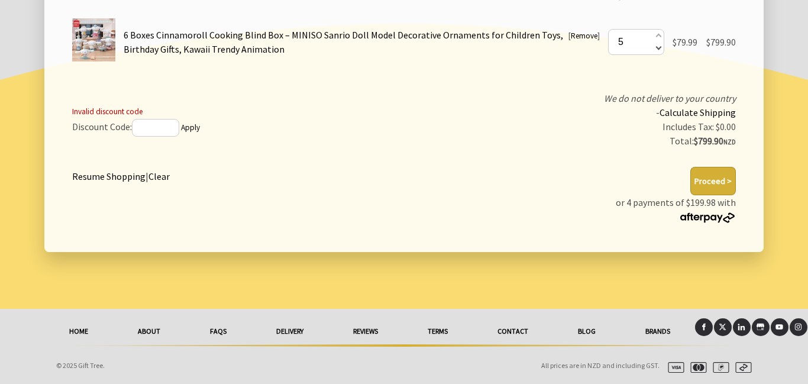
click at [656, 48] on span at bounding box center [657, 47] width 6 height 13
type input "4"
click at [656, 48] on span at bounding box center [657, 47] width 6 height 13
type input "3"
click at [727, 184] on button "Proceed >" at bounding box center [713, 181] width 46 height 28
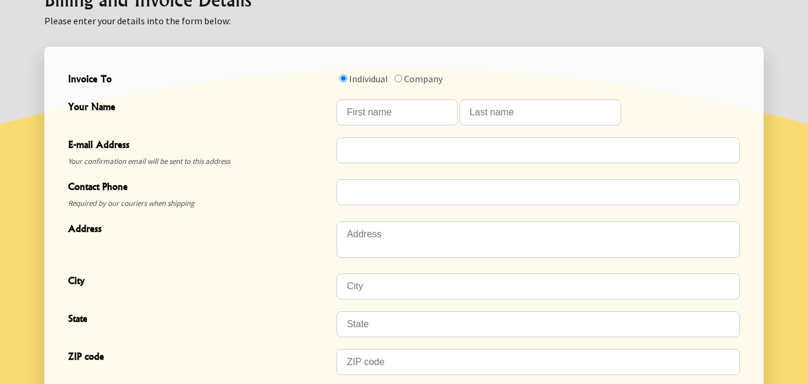
scroll to position [358, 0]
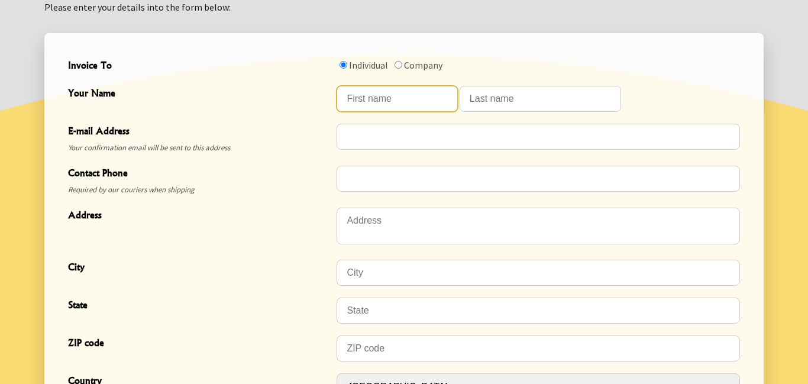
click at [401, 96] on input "Your Name" at bounding box center [396, 99] width 121 height 26
type input "[PERSON_NAME]"
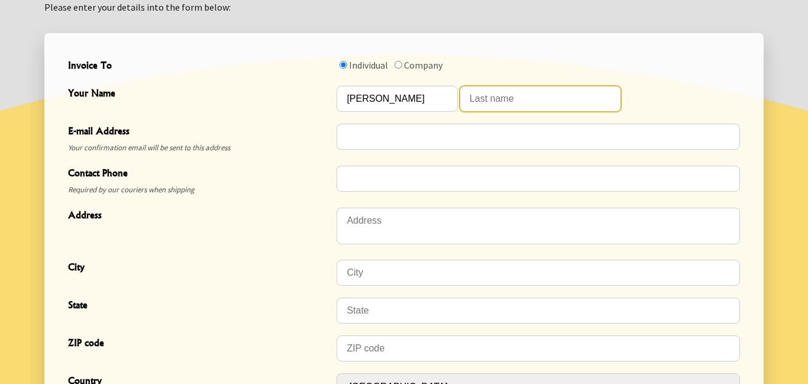
click at [500, 94] on input "Your Name" at bounding box center [539, 99] width 161 height 26
type input "p"
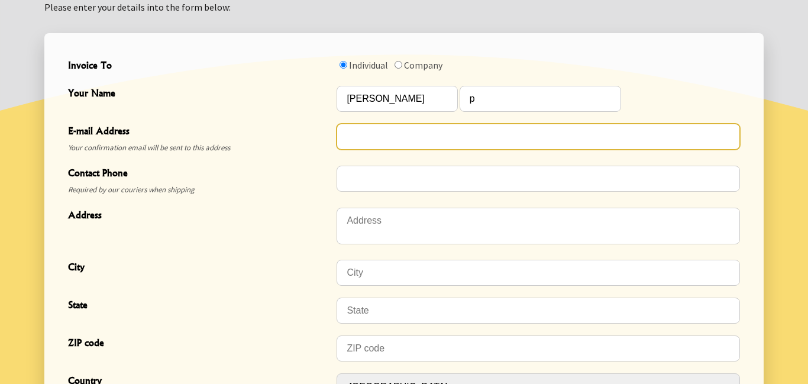
click at [429, 129] on input "E-mail Address" at bounding box center [537, 137] width 403 height 26
type input "rrrojjhgqqqqqqqqqqjn"
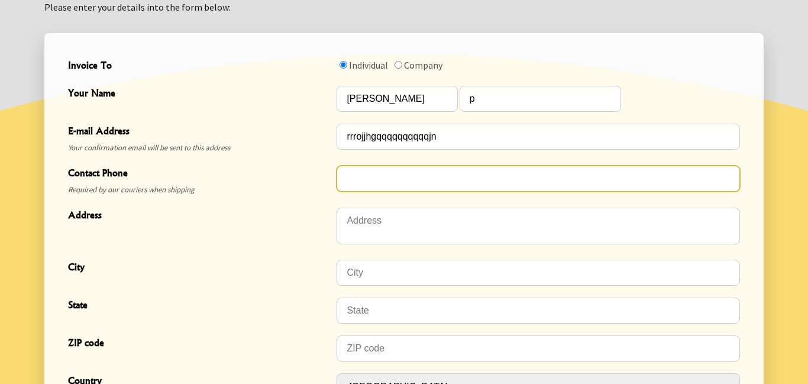
click at [422, 182] on input "Contact Phone" at bounding box center [537, 179] width 403 height 26
type input "rrrrr560009bbvcd"
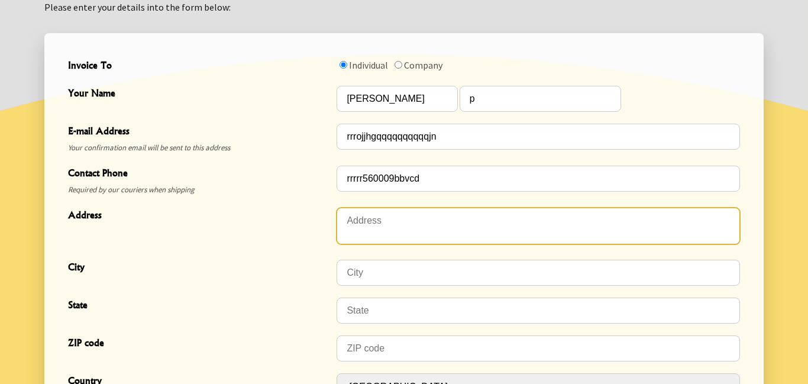
click at [422, 218] on textarea "Address" at bounding box center [537, 226] width 403 height 37
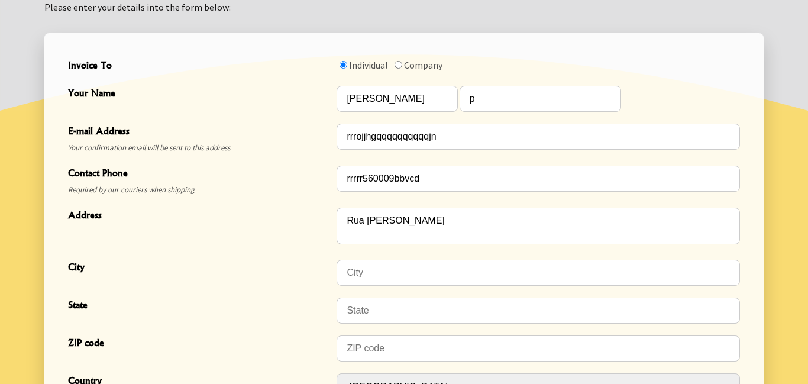
type textarea "Rua [PERSON_NAME]"
type input "SP"
type input "19907-310"
select select "BRA"
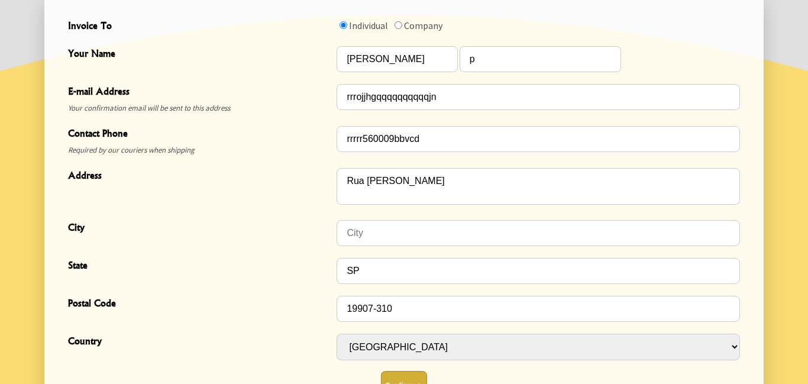
scroll to position [398, 0]
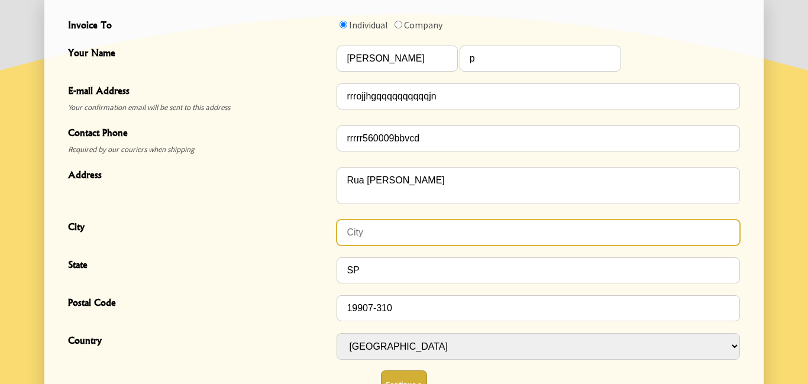
click at [355, 232] on input "City" at bounding box center [537, 232] width 403 height 26
type input "c"
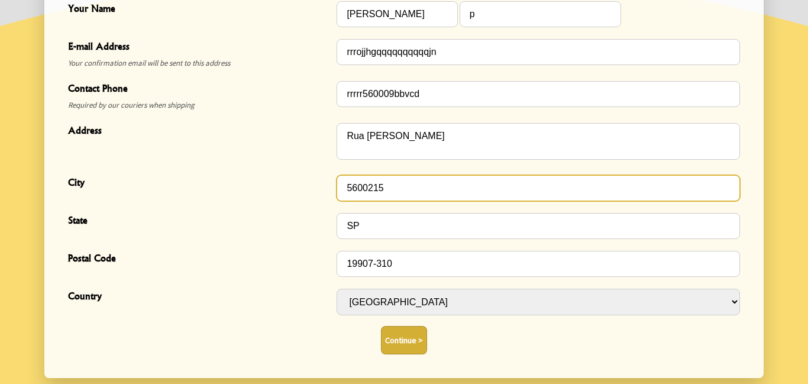
scroll to position [510, 0]
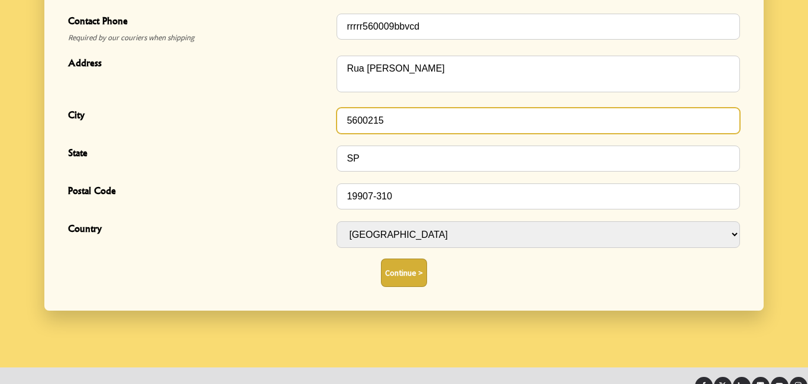
type input "5600215"
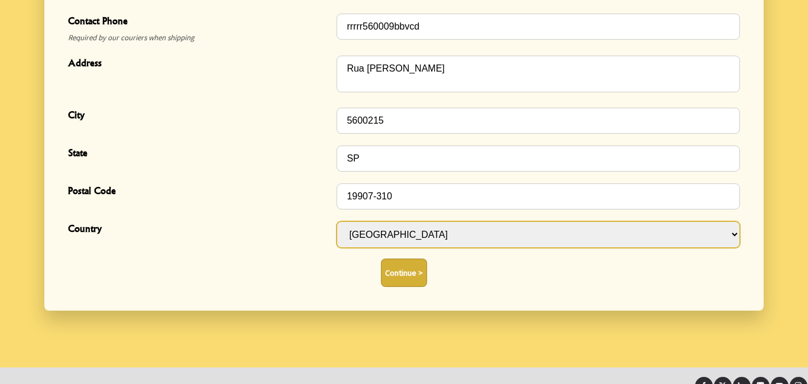
click at [370, 238] on select "[GEOGRAPHIC_DATA] [GEOGRAPHIC_DATA] [GEOGRAPHIC_DATA] [GEOGRAPHIC_DATA] [GEOGRA…" at bounding box center [537, 234] width 403 height 27
select select "BEN"
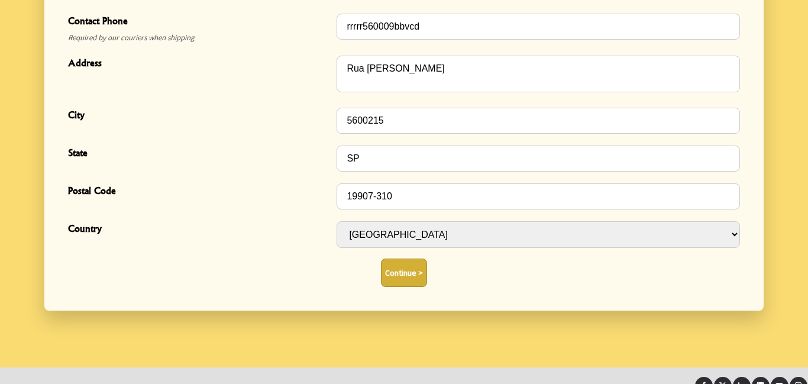
select select "BEN"
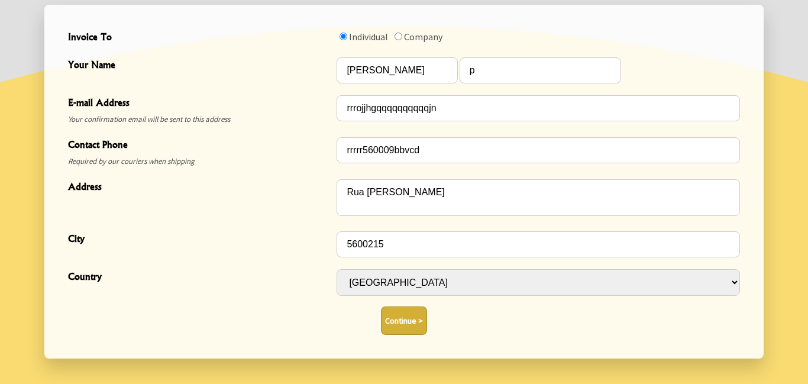
scroll to position [493, 0]
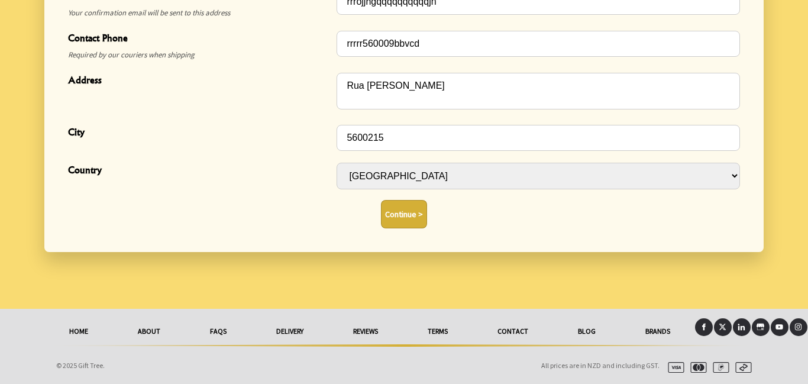
click at [405, 225] on button "Continue >" at bounding box center [404, 214] width 46 height 28
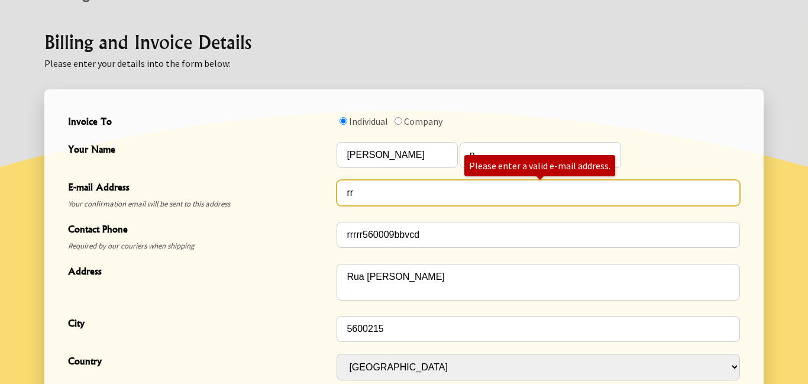
type input "r"
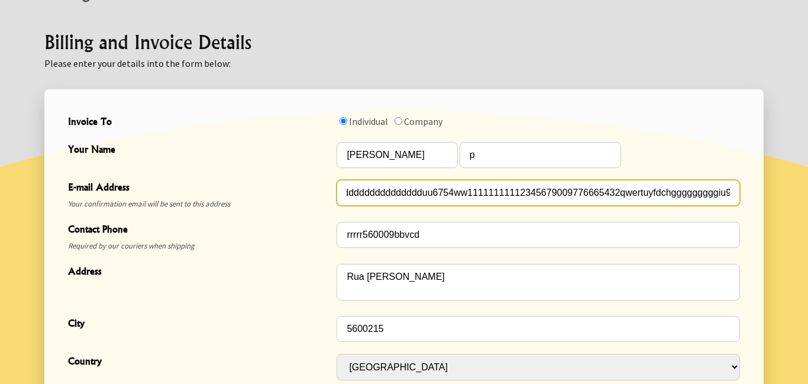
scroll to position [493, 0]
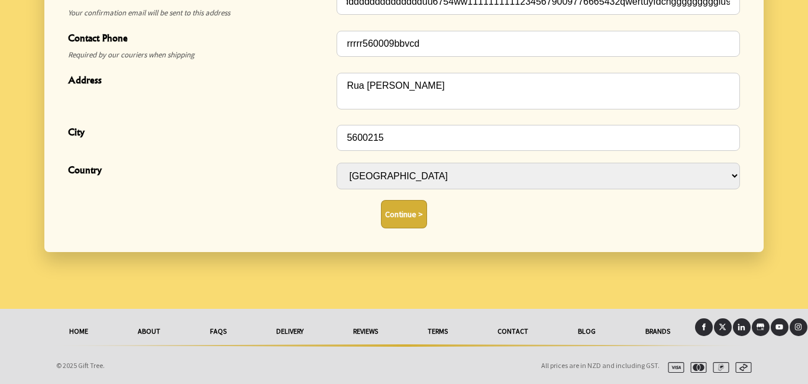
click at [384, 221] on button "Continue >" at bounding box center [404, 214] width 46 height 28
click at [410, 213] on button "Continue >" at bounding box center [404, 214] width 46 height 28
click at [414, 229] on div "Continue >" at bounding box center [403, 214] width 681 height 38
click at [406, 210] on button "Continue >" at bounding box center [404, 214] width 46 height 28
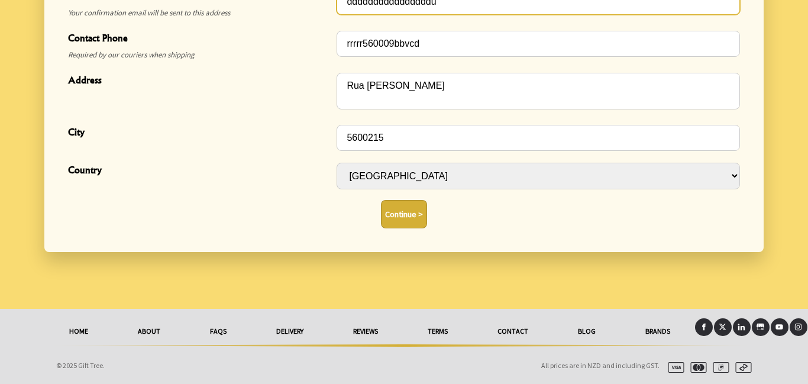
scroll to position [302, 0]
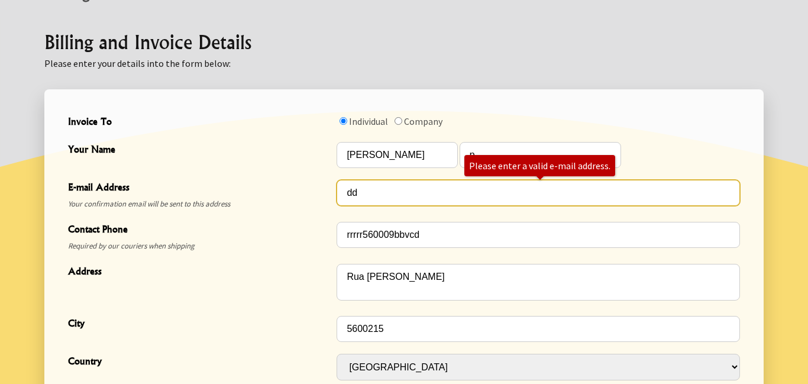
type input "d"
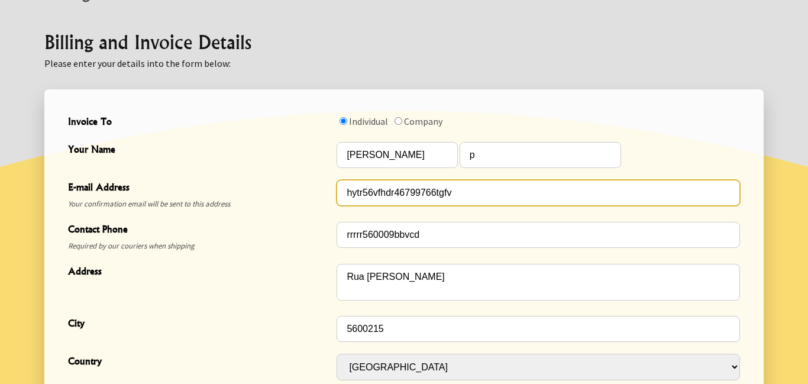
scroll to position [493, 0]
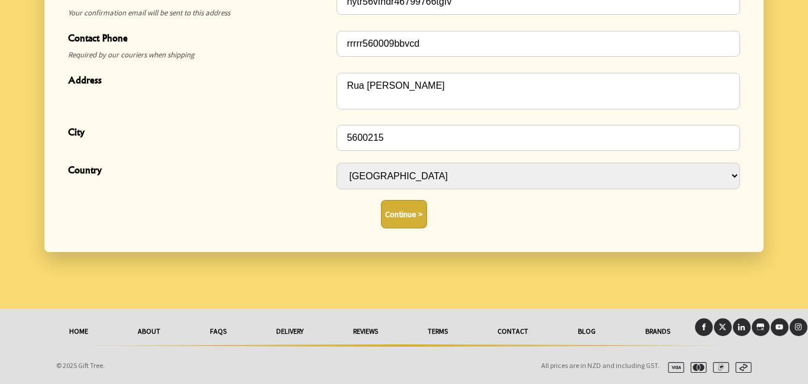
click at [383, 210] on button "Continue >" at bounding box center [404, 214] width 46 height 28
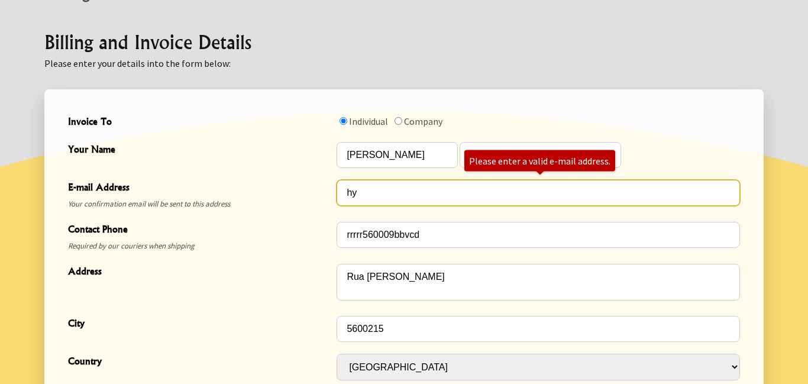
type input "h"
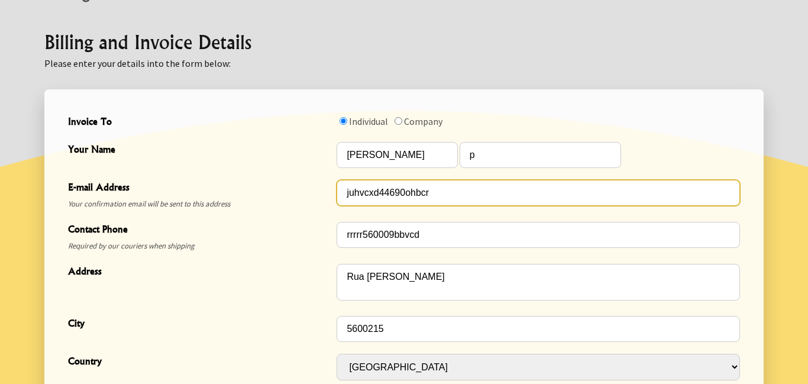
scroll to position [493, 0]
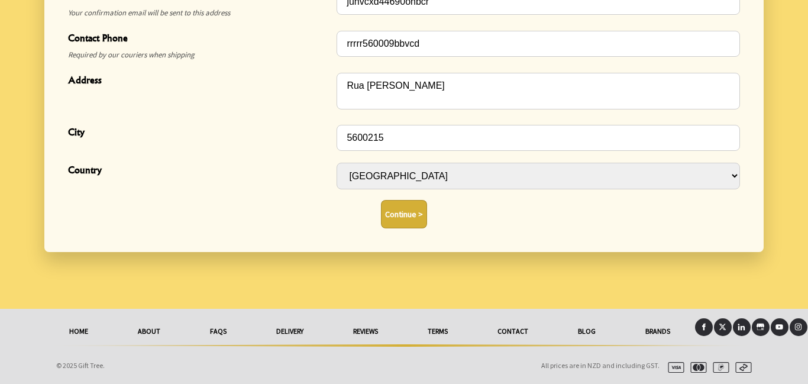
click at [397, 212] on button "Continue >" at bounding box center [404, 214] width 46 height 28
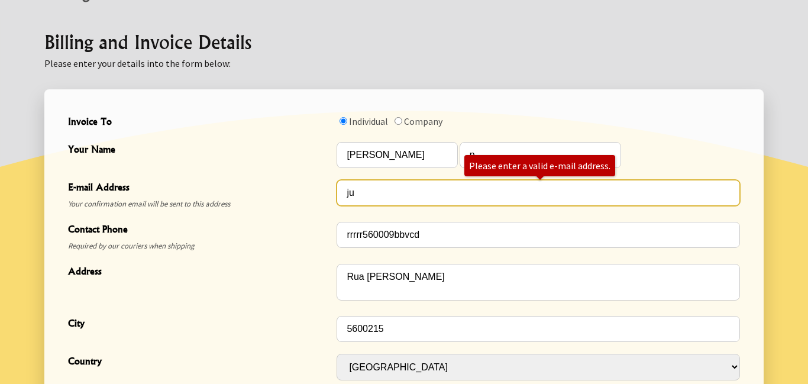
type input "j"
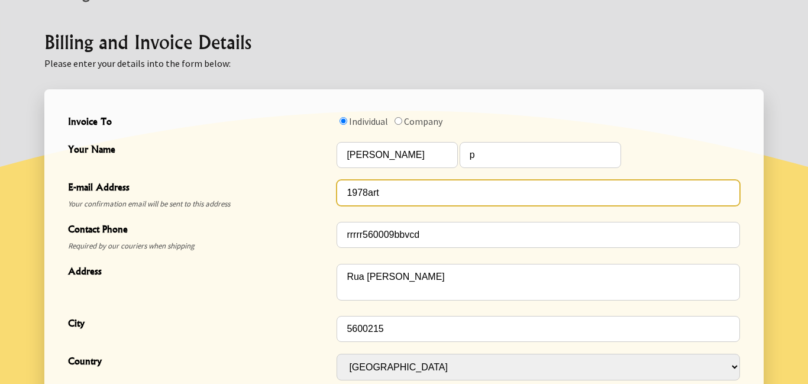
scroll to position [493, 0]
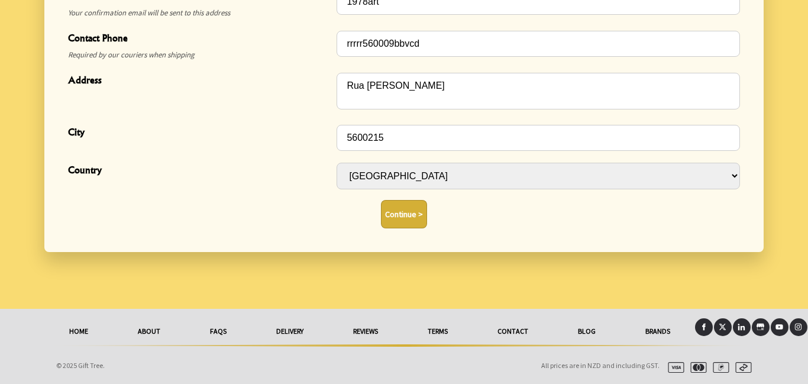
click at [382, 221] on button "Continue >" at bounding box center [404, 214] width 46 height 28
click at [423, 219] on button "Continue >" at bounding box center [404, 214] width 46 height 28
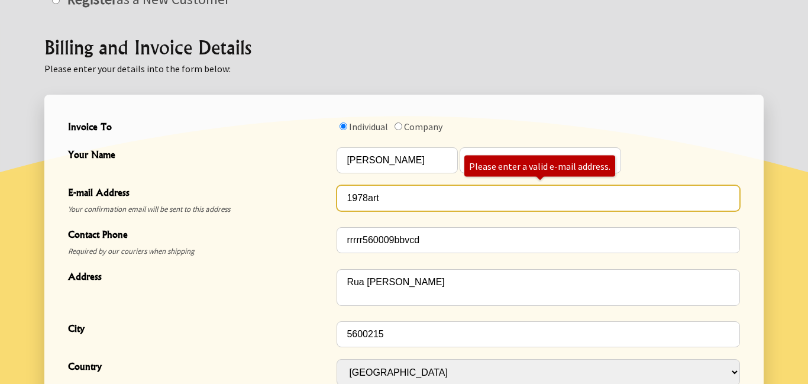
scroll to position [300, 0]
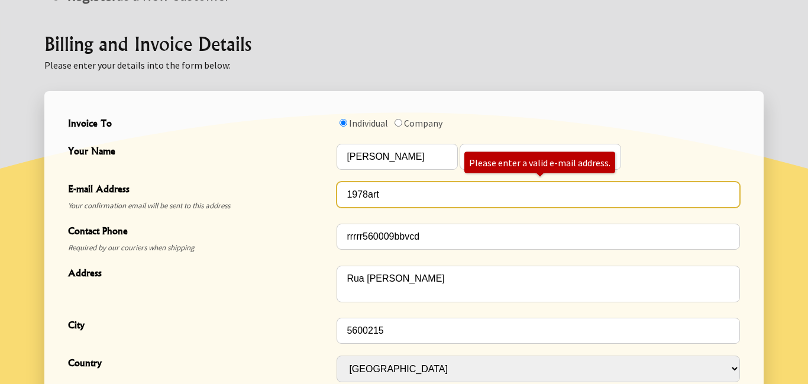
click at [403, 182] on input "1978art" at bounding box center [537, 195] width 403 height 26
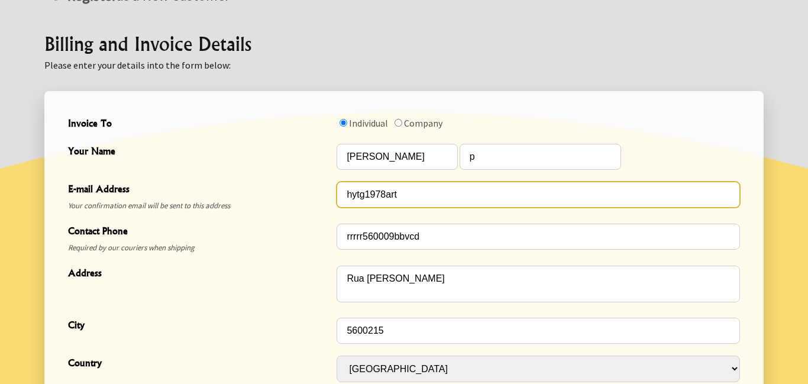
type input "hytgf1978art"
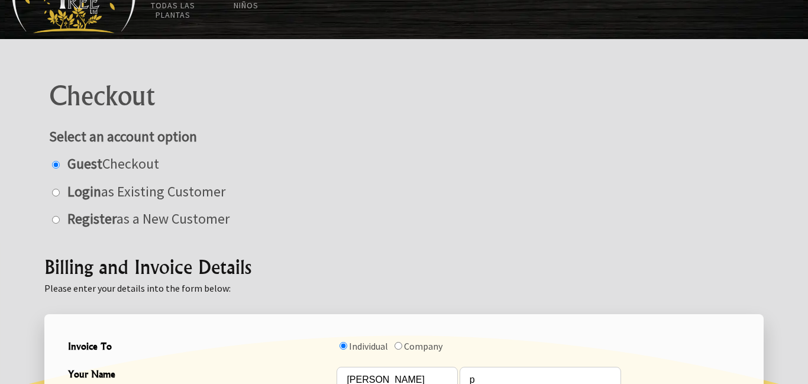
scroll to position [5, 0]
